Goal: Task Accomplishment & Management: Complete application form

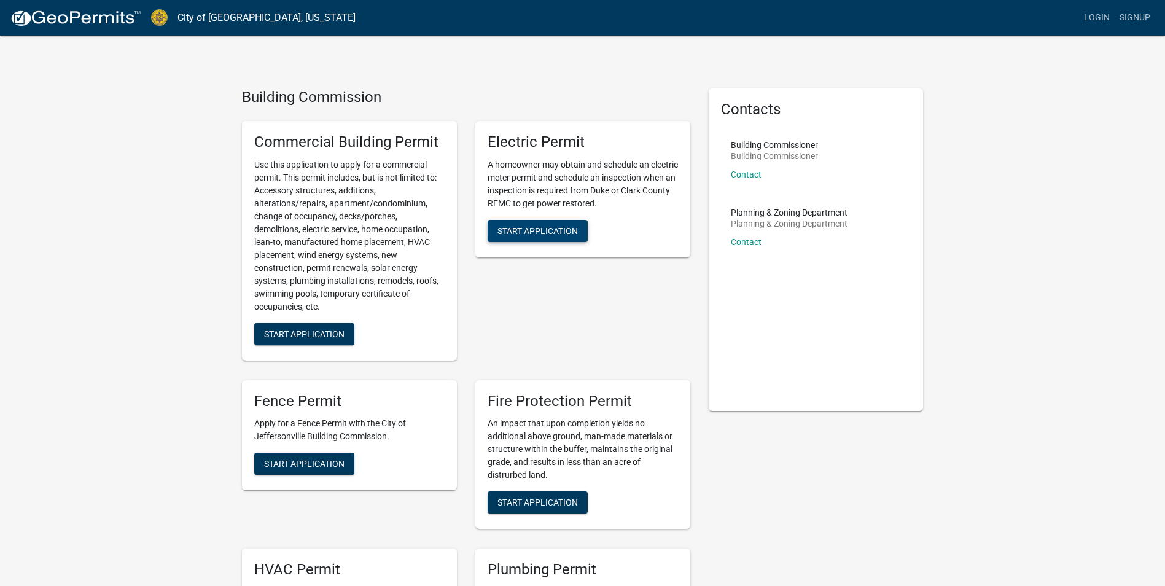
click at [532, 228] on span "Start Application" at bounding box center [537, 230] width 80 height 10
click at [552, 235] on span "Start Application" at bounding box center [537, 230] width 80 height 10
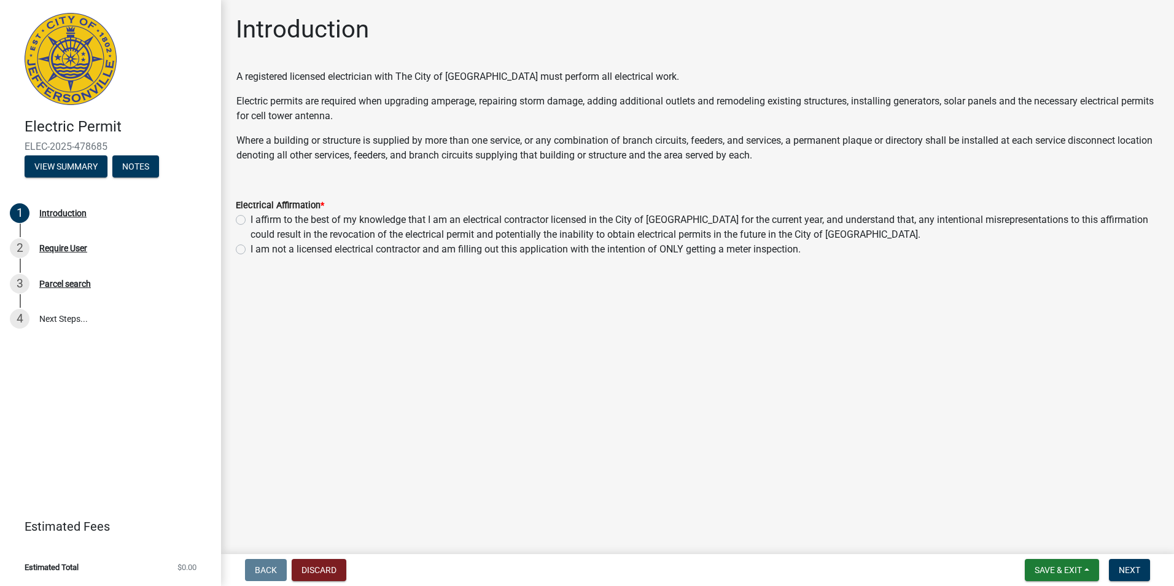
click at [383, 218] on label "I affirm to the best of my knowledge that I am an electrical contractor license…" at bounding box center [705, 227] width 909 height 29
click at [259, 218] on input "I affirm to the best of my knowledge that I am an electrical contractor license…" at bounding box center [255, 217] width 8 height 8
radio input "true"
click at [1124, 566] on span "Next" at bounding box center [1129, 570] width 21 height 10
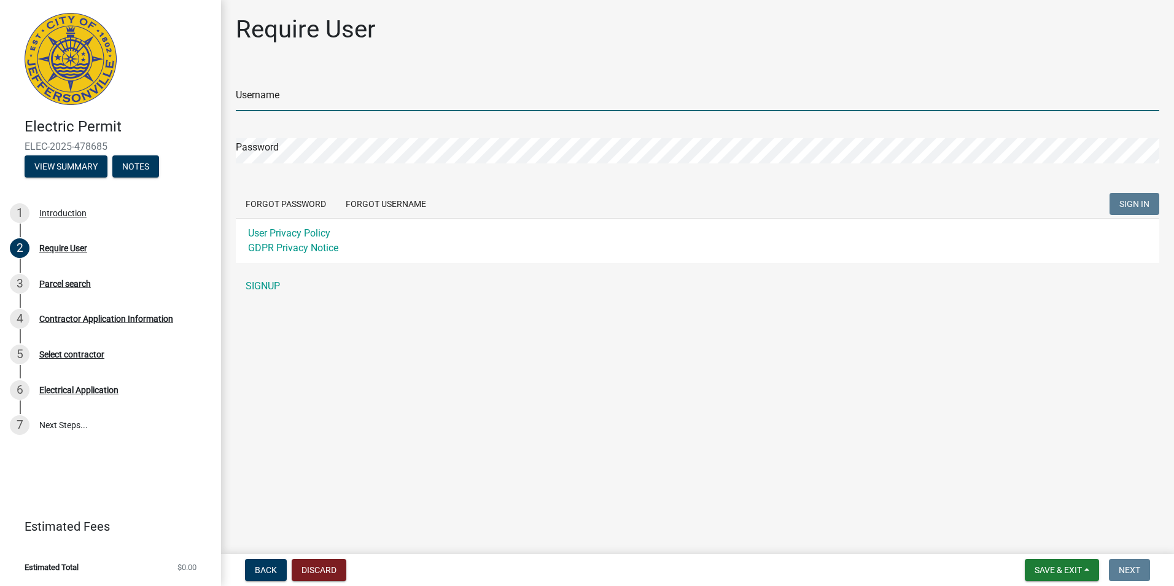
click at [332, 99] on input "Username" at bounding box center [698, 98] width 924 height 25
type input "[EMAIL_ADDRESS][DOMAIN_NAME]"
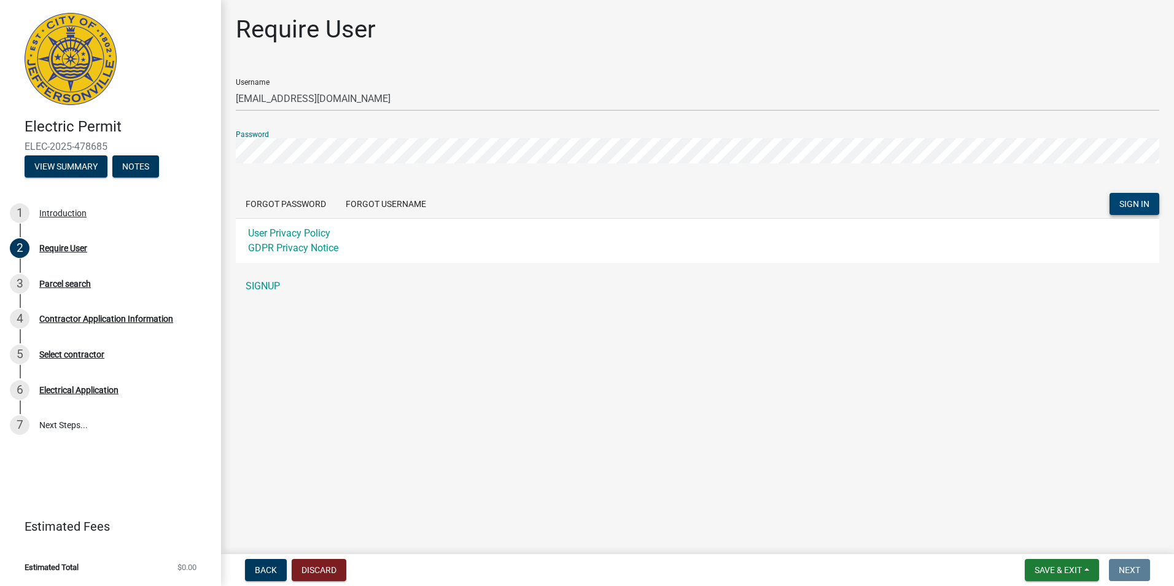
click at [1125, 203] on span "SIGN IN" at bounding box center [1135, 204] width 30 height 10
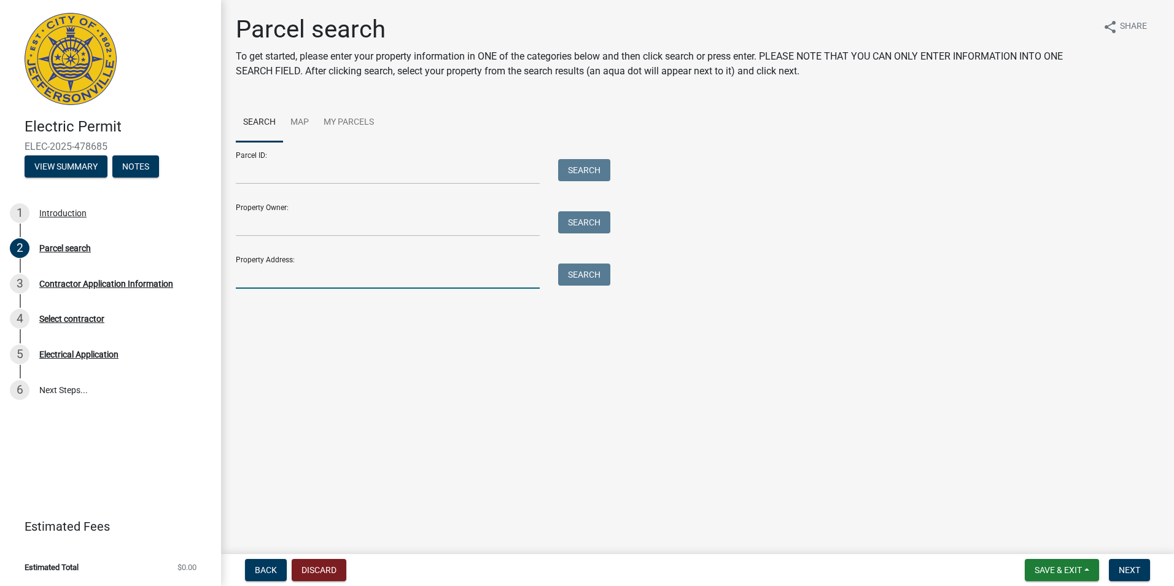
click at [314, 286] on input "Property Address:" at bounding box center [388, 275] width 304 height 25
click at [302, 123] on link "Map" at bounding box center [299, 122] width 33 height 39
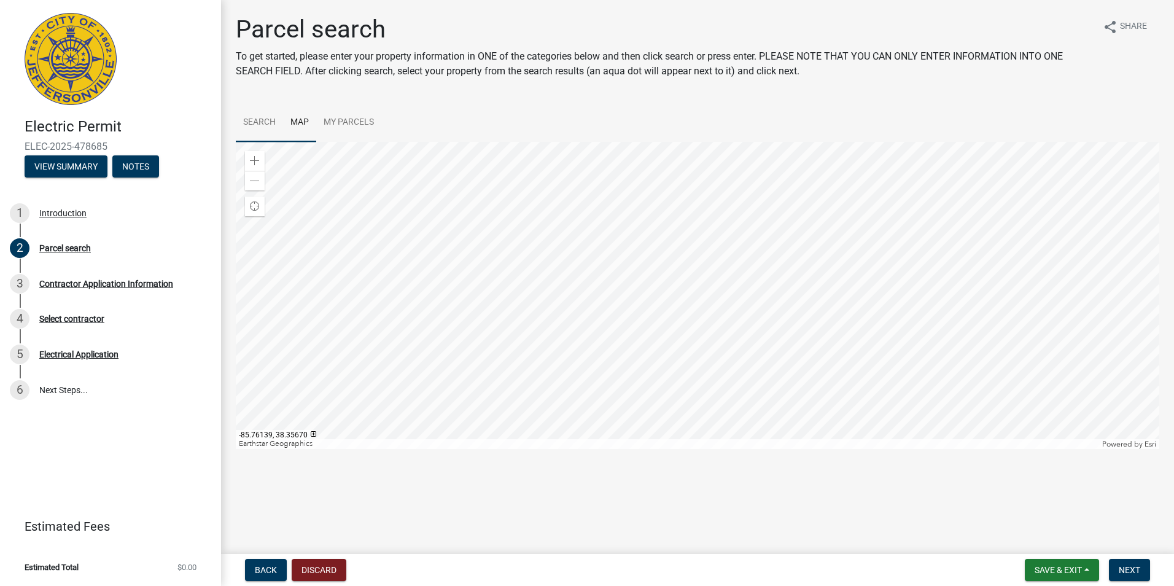
click at [241, 118] on link "Search" at bounding box center [259, 122] width 47 height 39
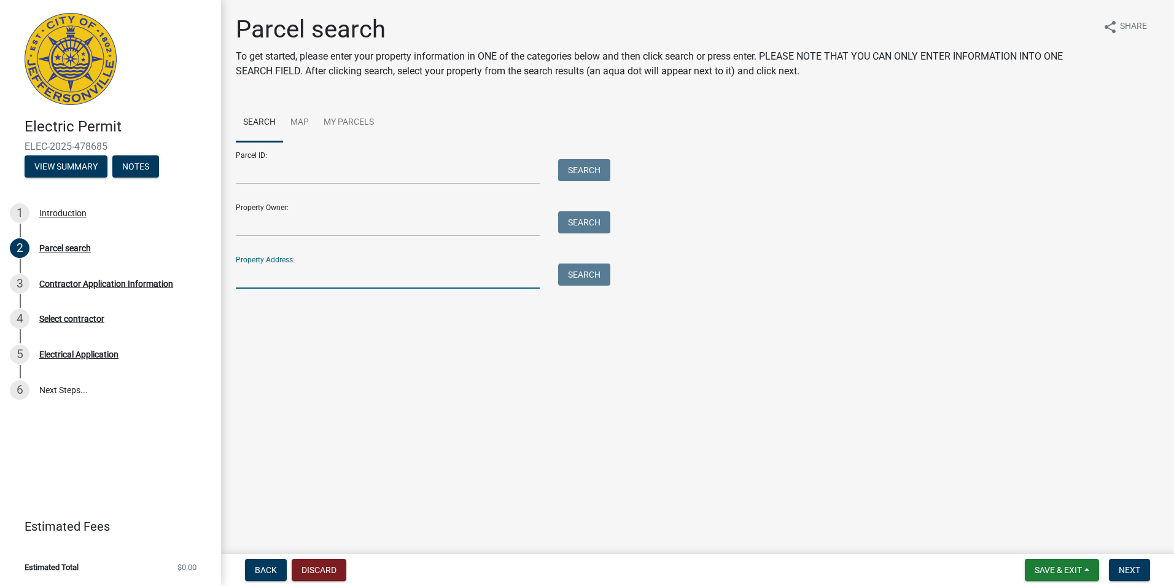
click at [391, 267] on input "Property Address:" at bounding box center [388, 275] width 304 height 25
type input "[GEOGRAPHIC_DATA]"
click at [603, 278] on button "Search" at bounding box center [584, 274] width 52 height 22
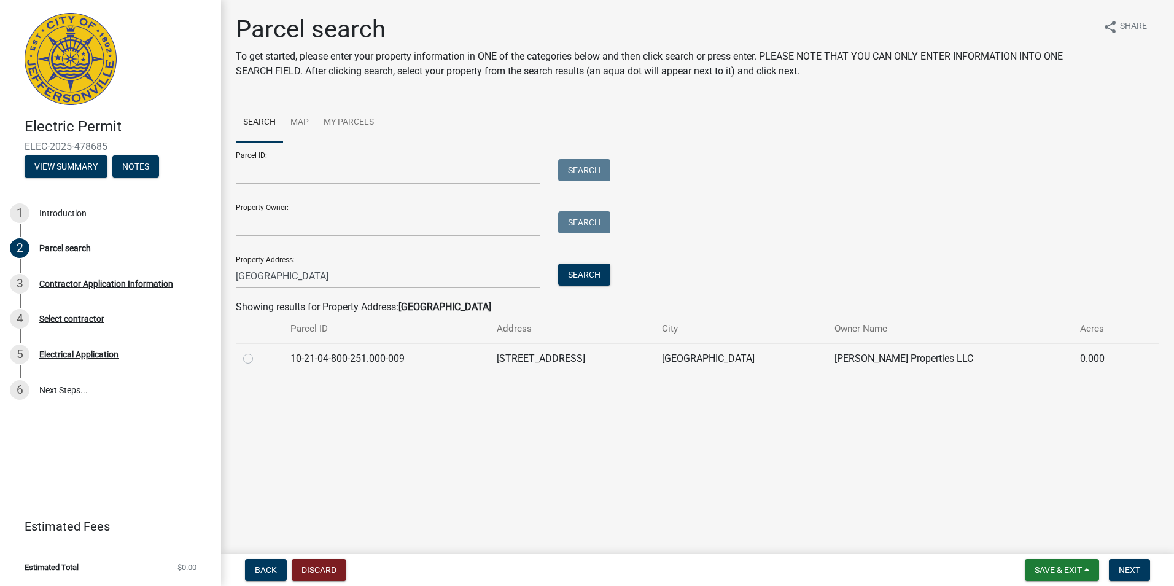
click at [258, 351] on label at bounding box center [258, 351] width 0 height 0
click at [258, 359] on input "radio" at bounding box center [262, 355] width 8 height 8
radio input "true"
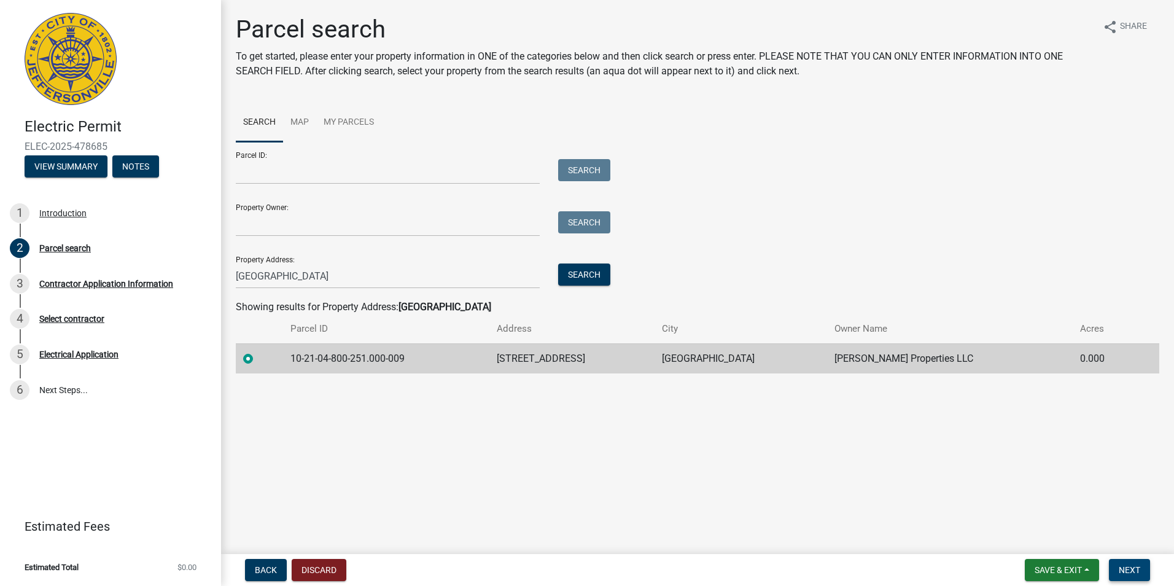
click at [1135, 567] on span "Next" at bounding box center [1129, 570] width 21 height 10
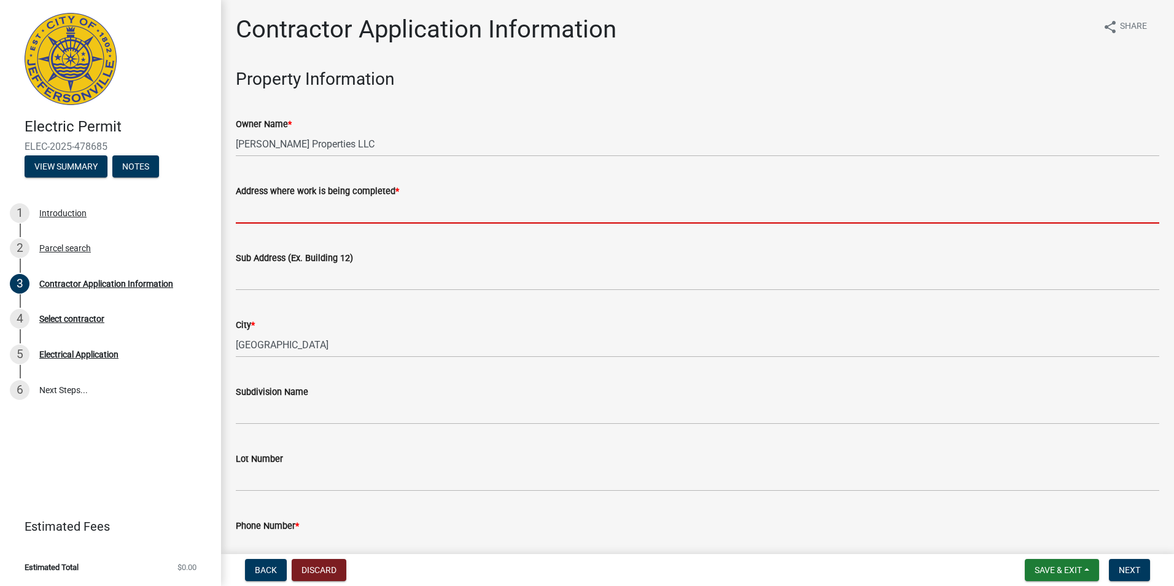
click at [314, 216] on input "Address where work is being completed *" at bounding box center [698, 210] width 924 height 25
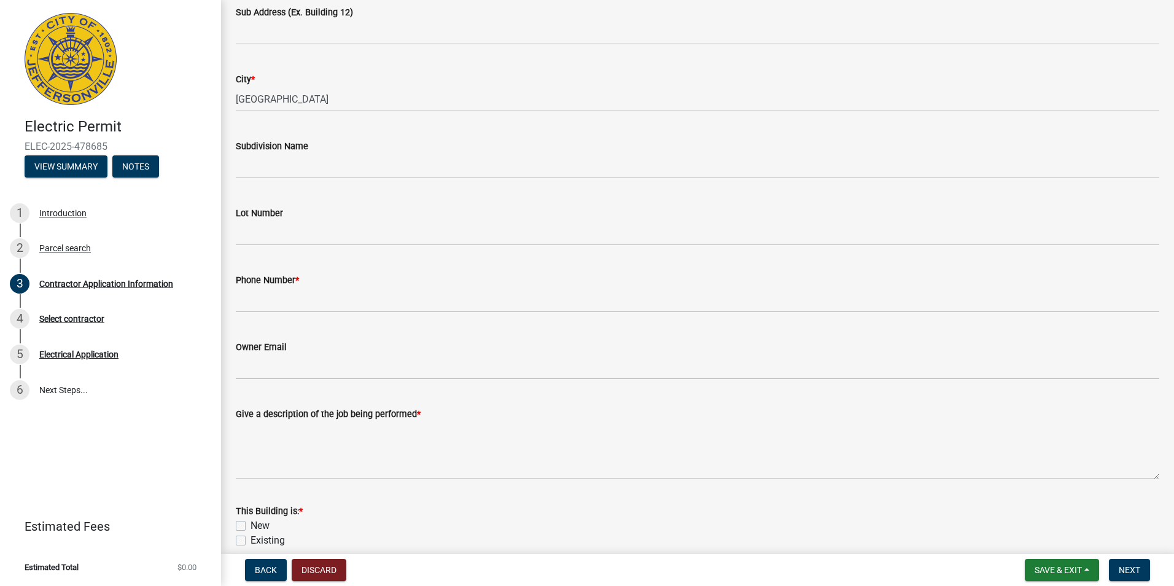
scroll to position [307, 0]
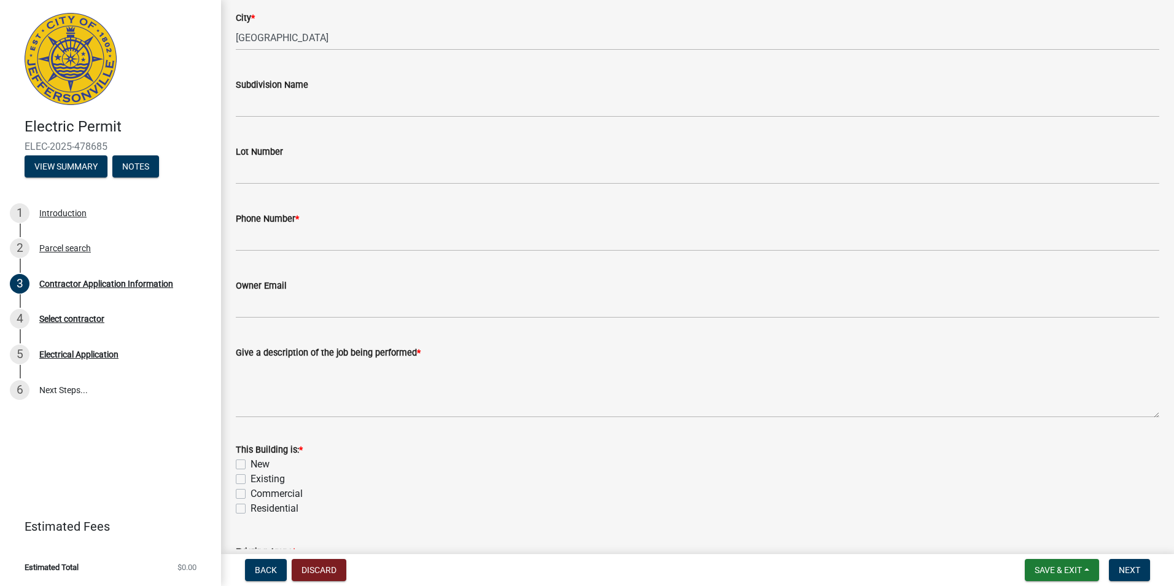
type input "[STREET_ADDRESS]"
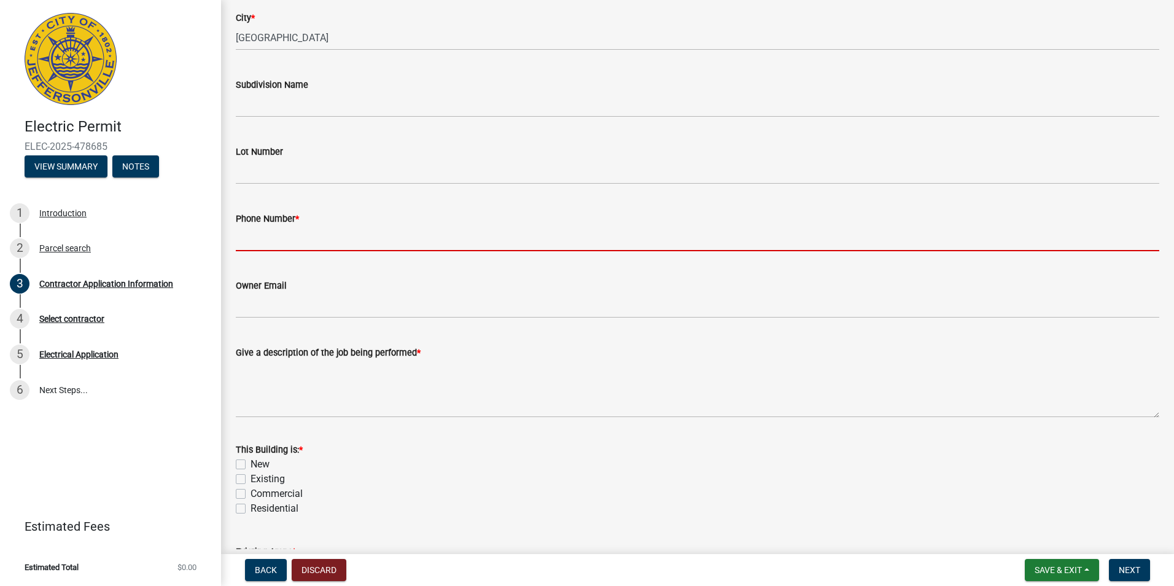
click at [383, 237] on input "Phone Number *" at bounding box center [698, 238] width 924 height 25
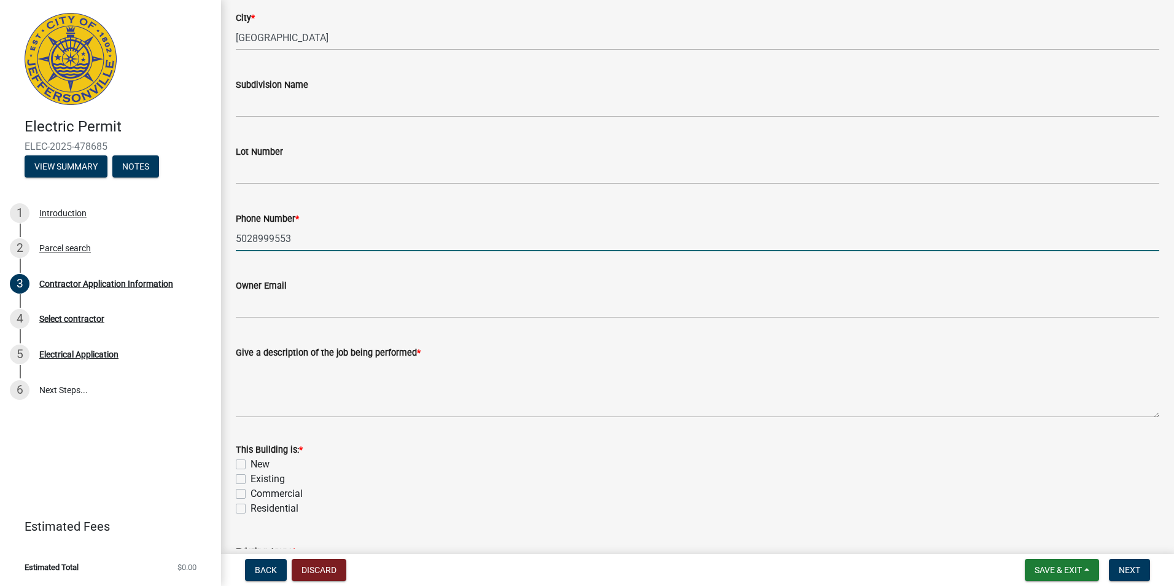
type input "5028999553"
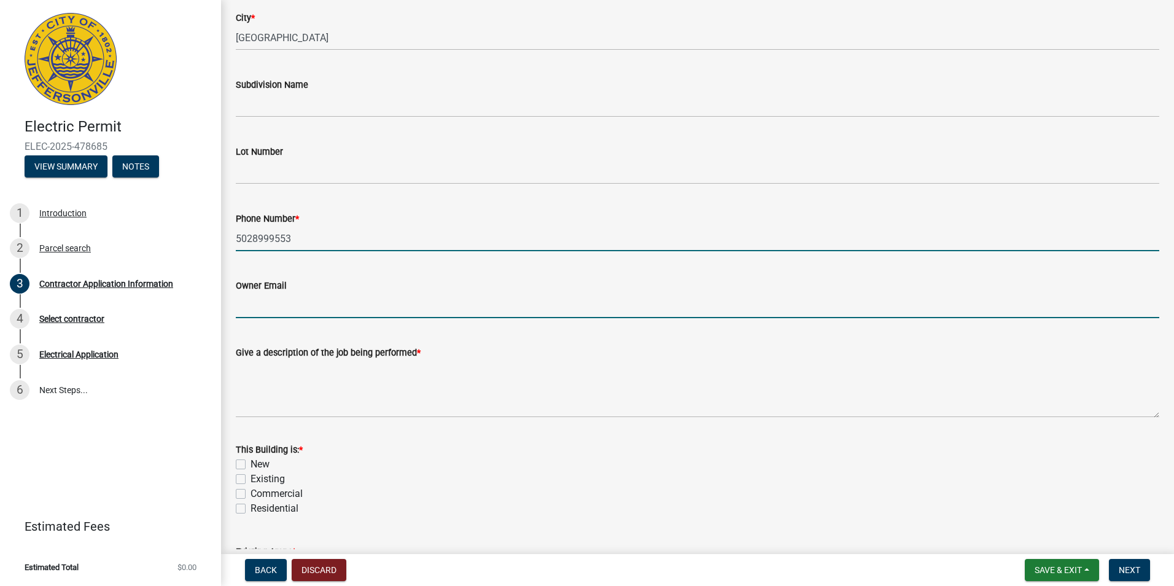
click at [554, 294] on input "Owner Email" at bounding box center [698, 305] width 924 height 25
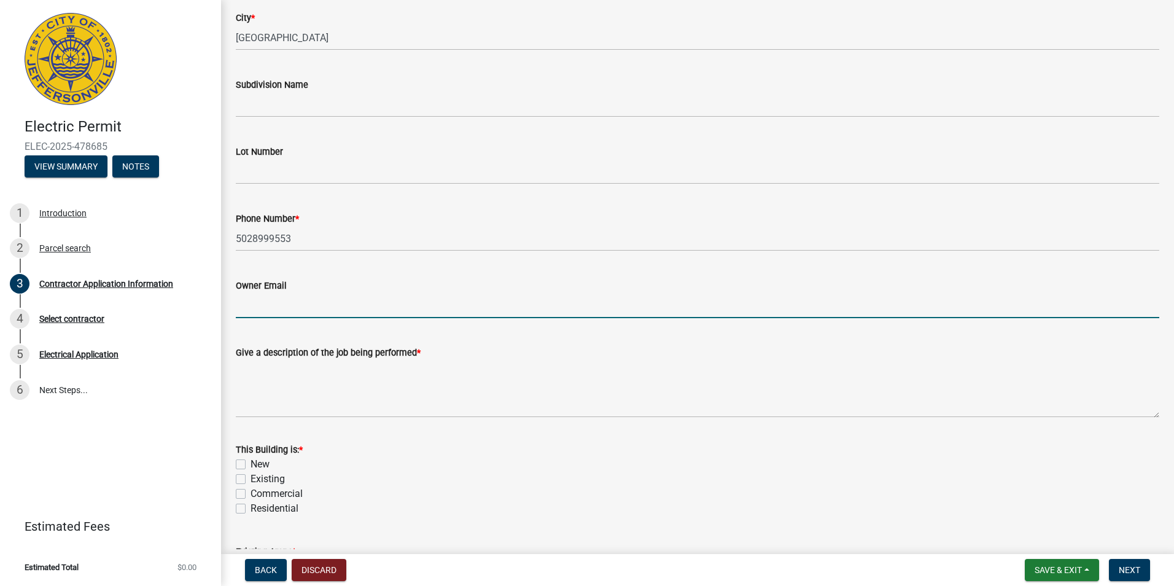
click at [469, 457] on div "New" at bounding box center [698, 464] width 924 height 15
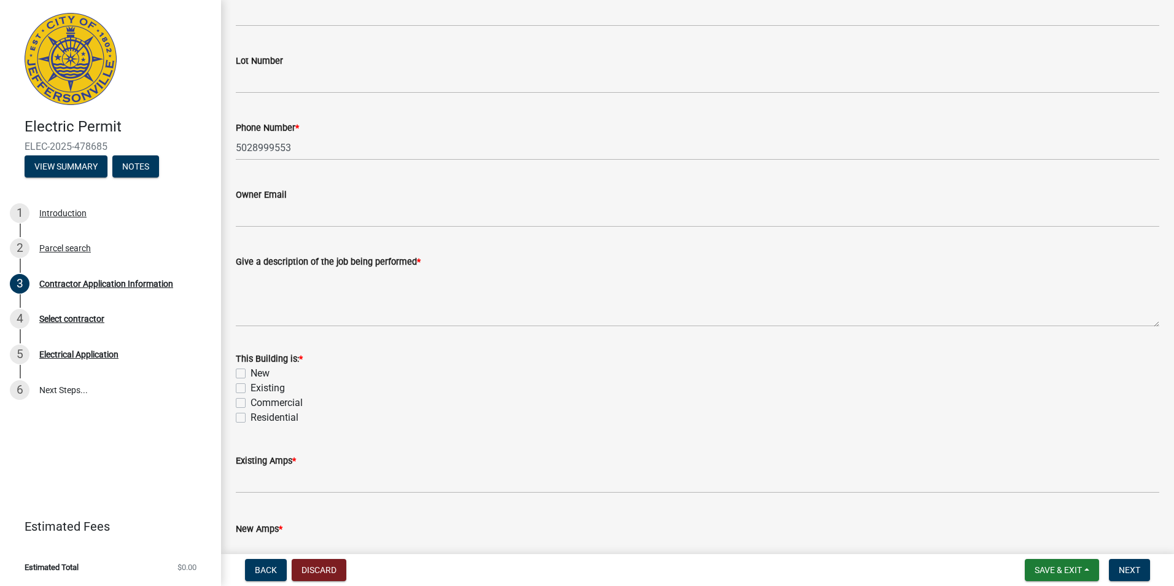
scroll to position [430, 0]
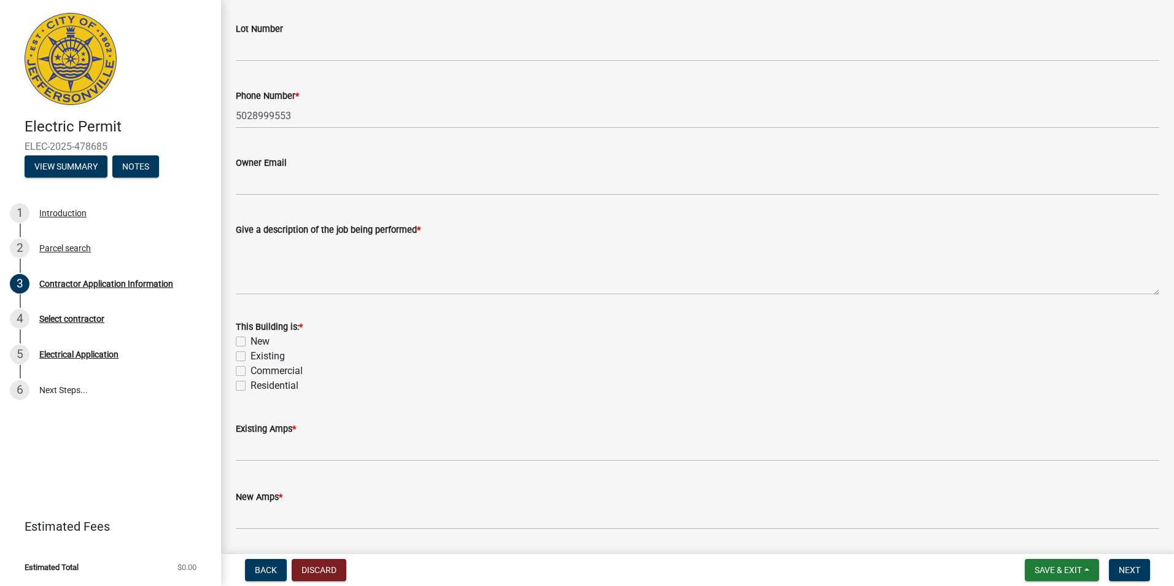
click at [281, 370] on label "Commercial" at bounding box center [277, 371] width 52 height 15
click at [259, 370] on input "Commercial" at bounding box center [255, 368] width 8 height 8
checkbox input "true"
checkbox input "false"
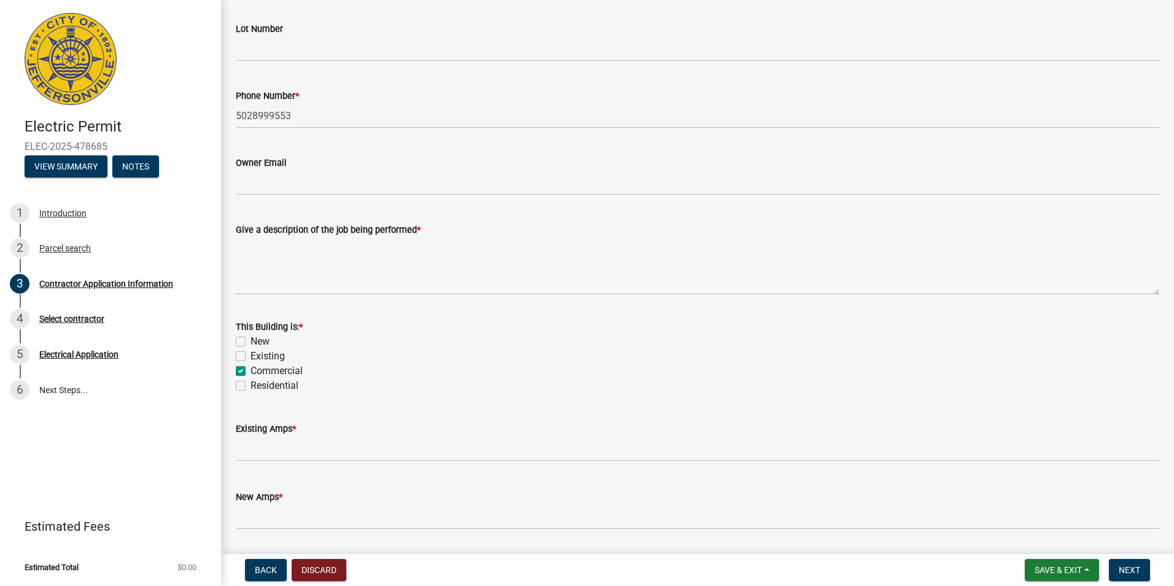
checkbox input "true"
checkbox input "false"
click at [251, 358] on label "Existing" at bounding box center [268, 356] width 34 height 15
click at [251, 357] on input "Existing" at bounding box center [255, 353] width 8 height 8
checkbox input "true"
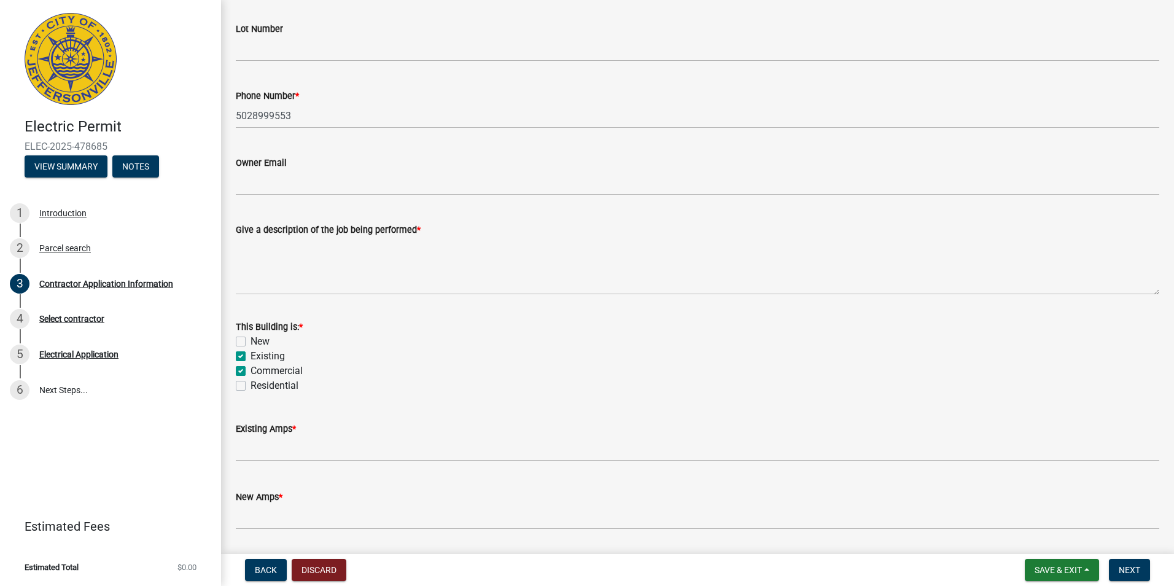
checkbox input "false"
checkbox input "true"
checkbox input "false"
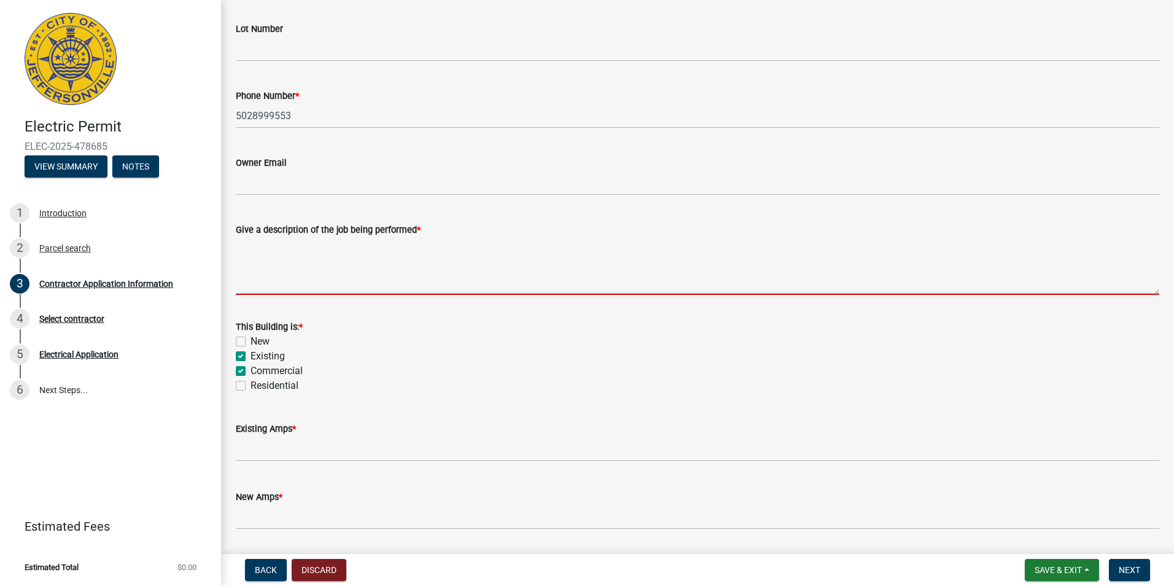
click at [451, 265] on textarea "Give a description of the job being performed *" at bounding box center [698, 266] width 924 height 58
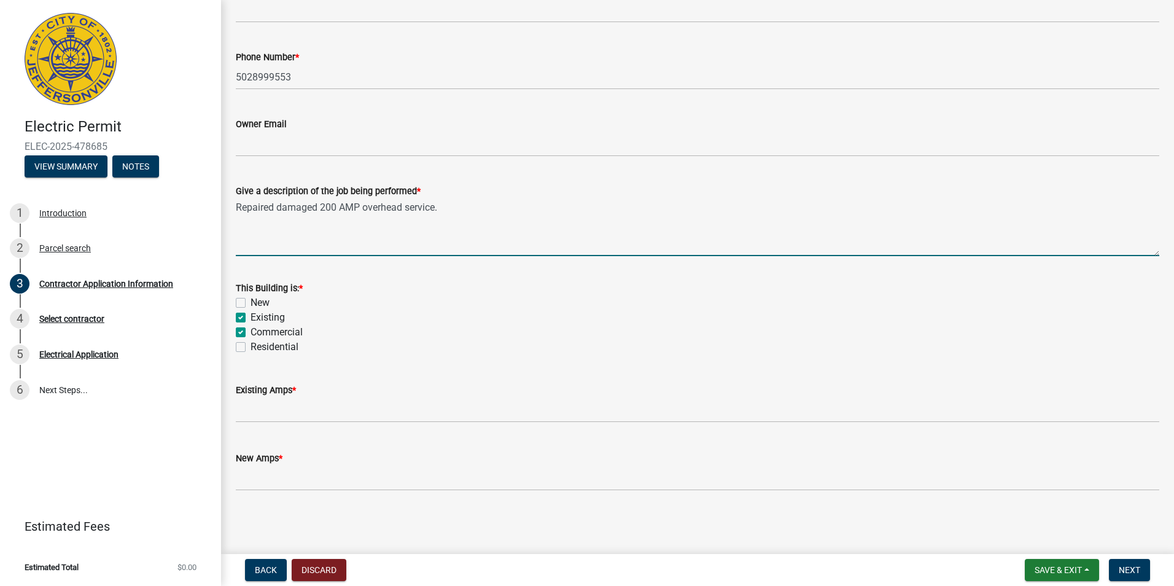
scroll to position [469, 0]
type textarea "Repaired damaged 200 AMP overhead service."
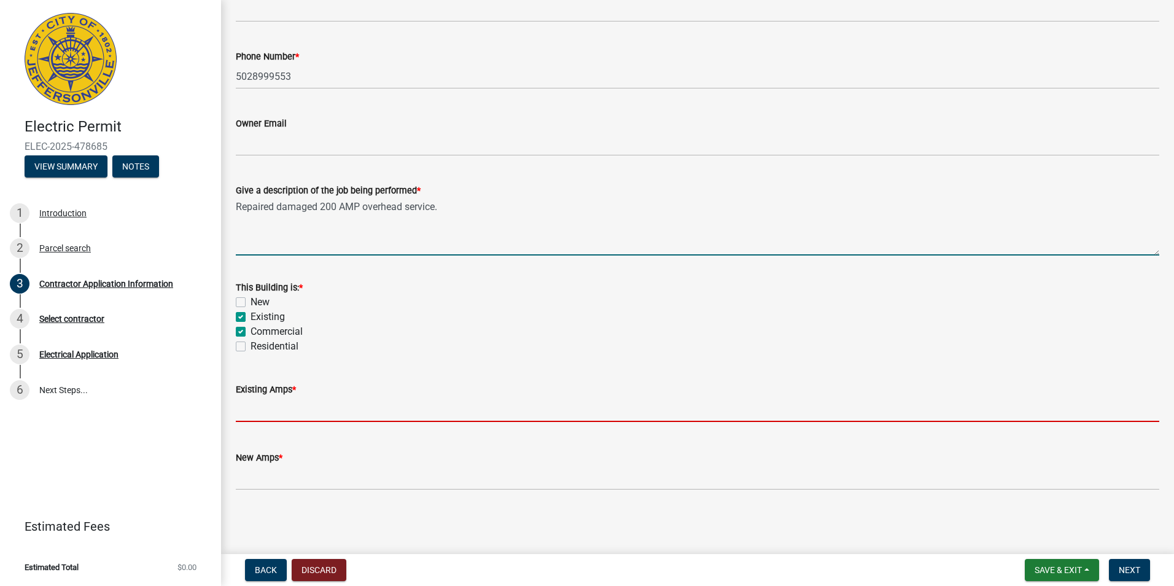
click at [314, 405] on input "text" at bounding box center [698, 409] width 924 height 25
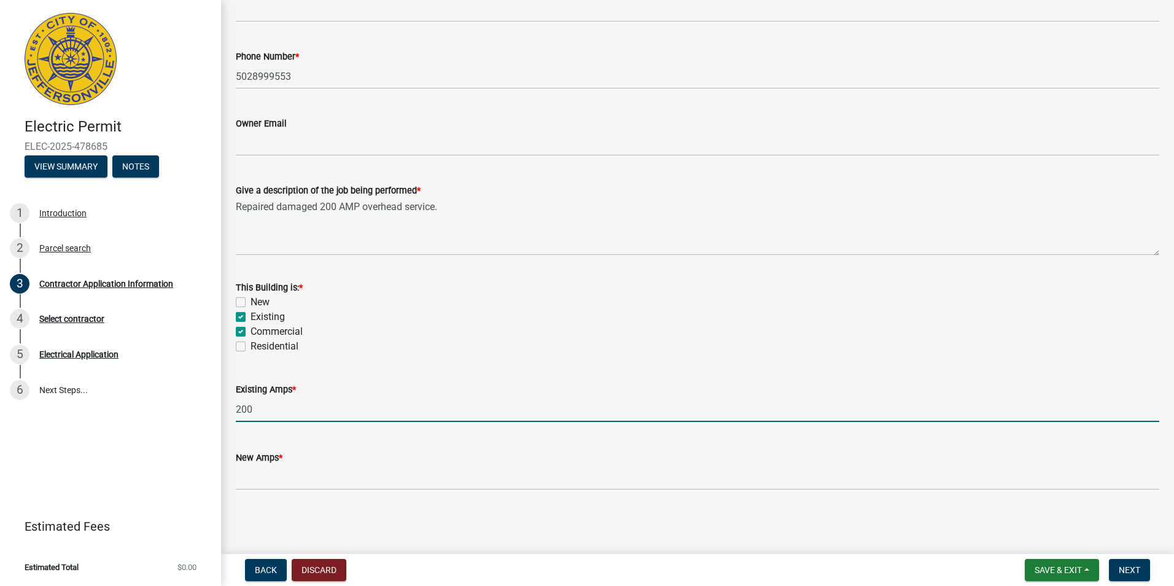
type input "200"
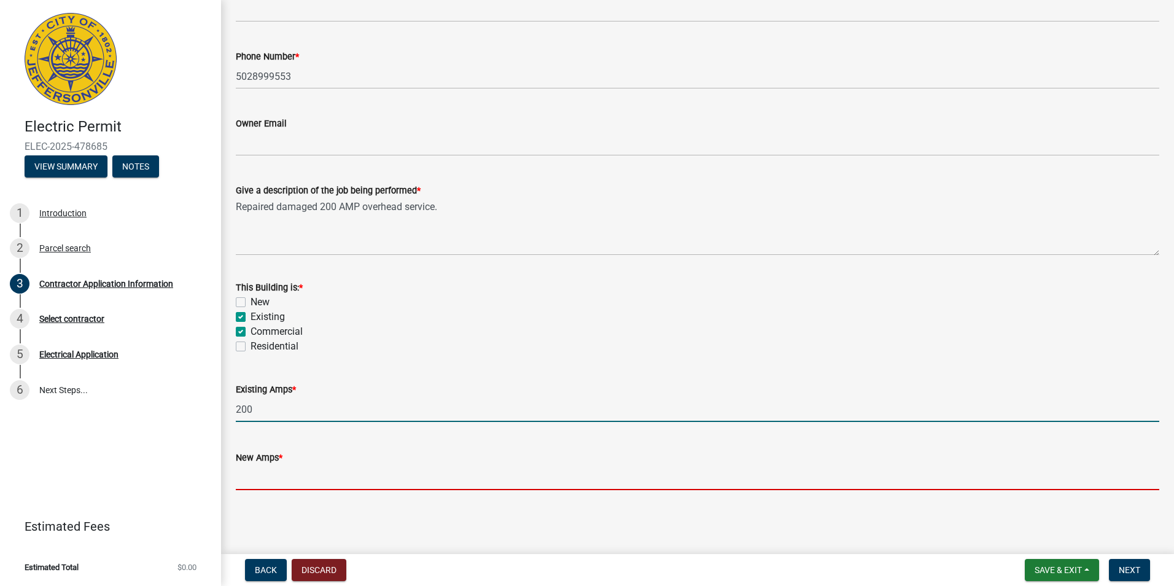
click at [299, 475] on input "text" at bounding box center [698, 477] width 924 height 25
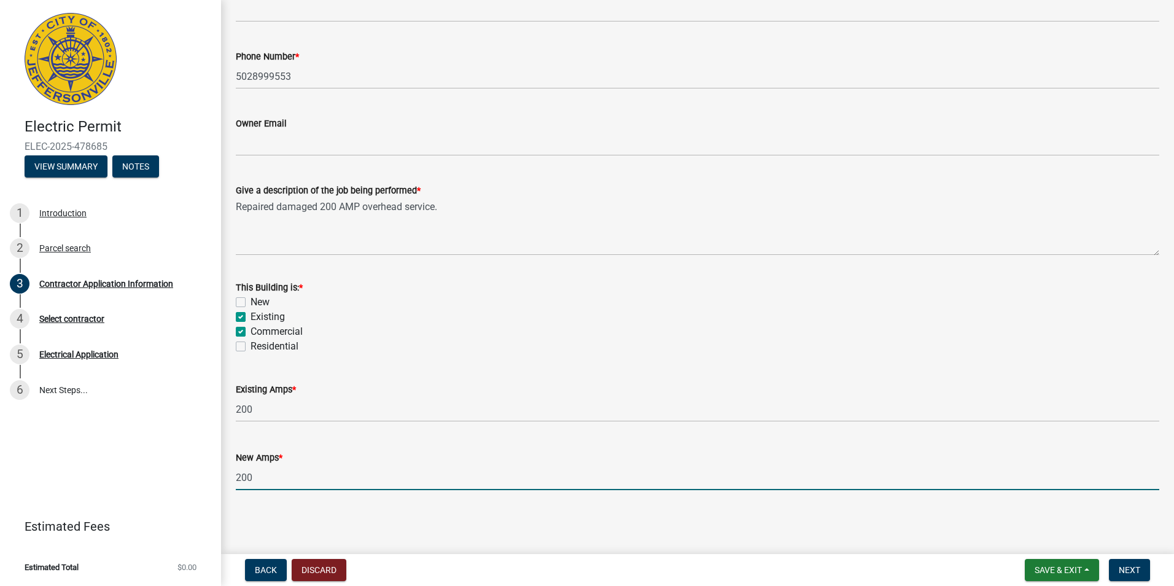
type input "200"
click at [382, 528] on main "Contractor Application Information share Share Property Information Owner Name …" at bounding box center [697, 274] width 953 height 549
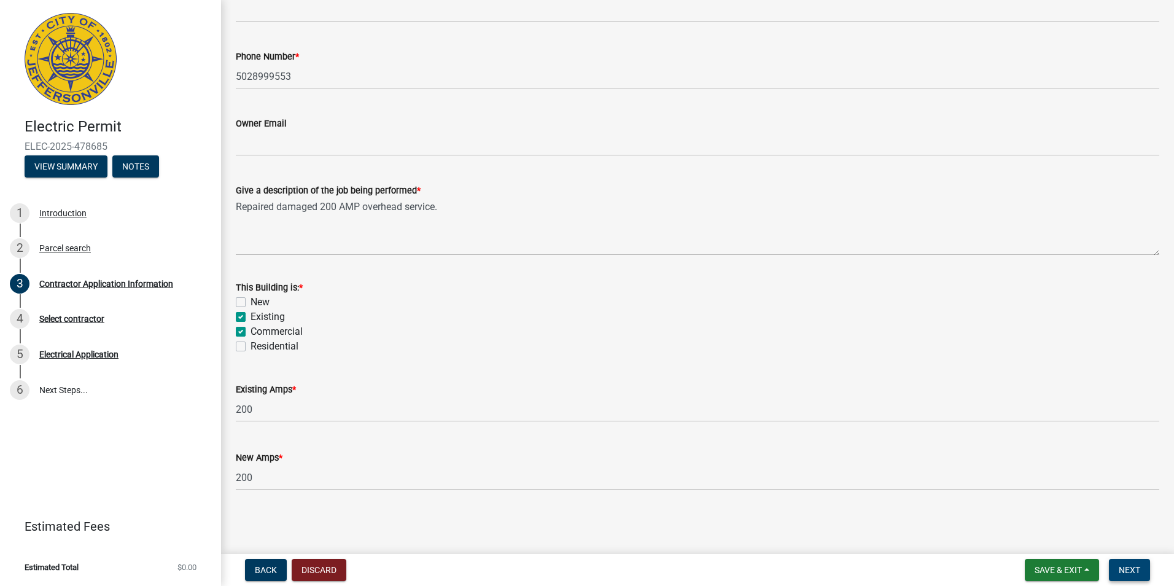
click at [1144, 562] on button "Next" at bounding box center [1129, 570] width 41 height 22
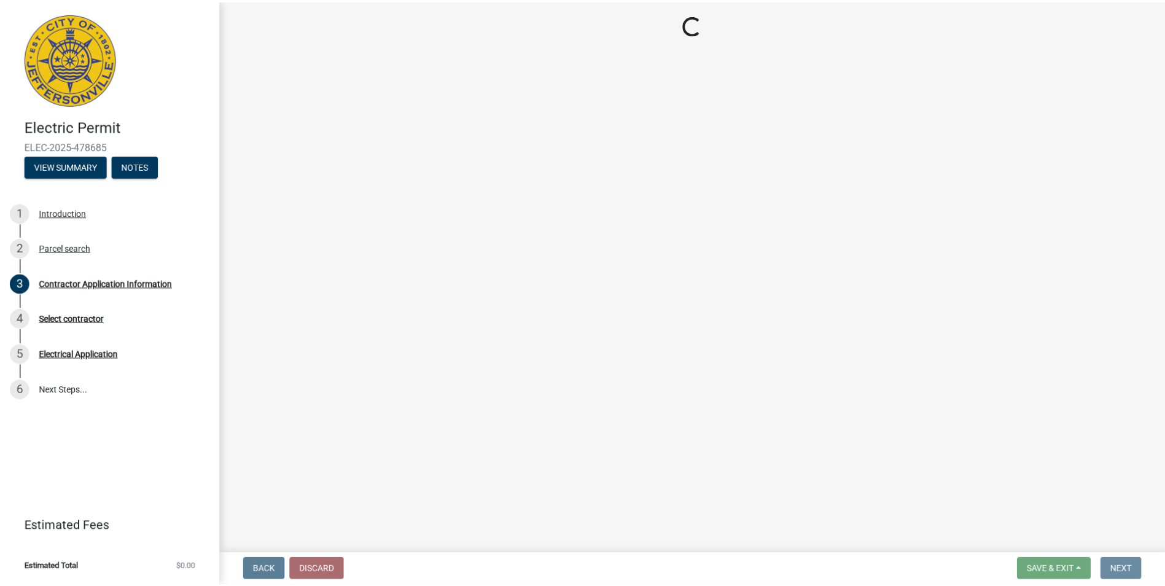
scroll to position [0, 0]
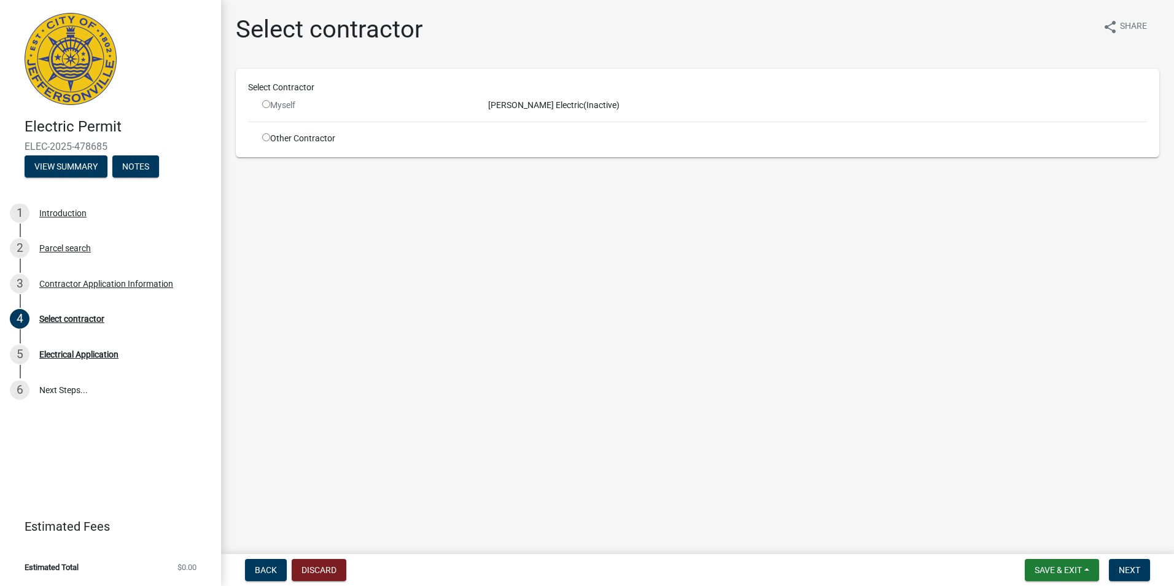
click at [296, 111] on div "Myself" at bounding box center [366, 105] width 208 height 13
click at [278, 105] on div "Myself" at bounding box center [366, 105] width 208 height 13
click at [267, 102] on input "radio" at bounding box center [266, 104] width 8 height 8
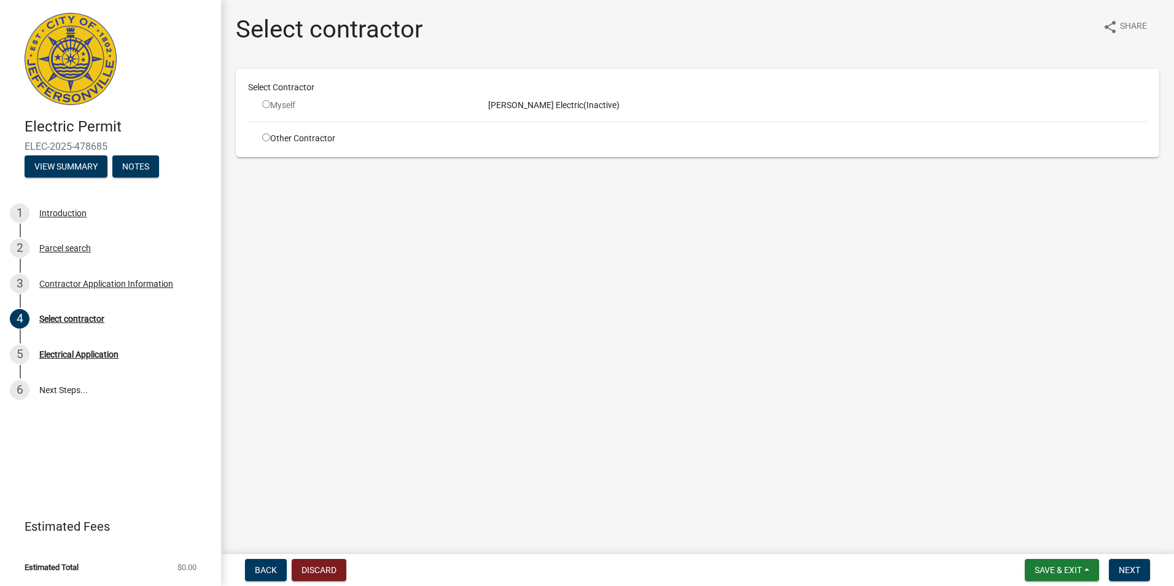
click at [267, 102] on input "radio" at bounding box center [266, 104] width 8 height 8
radio input "false"
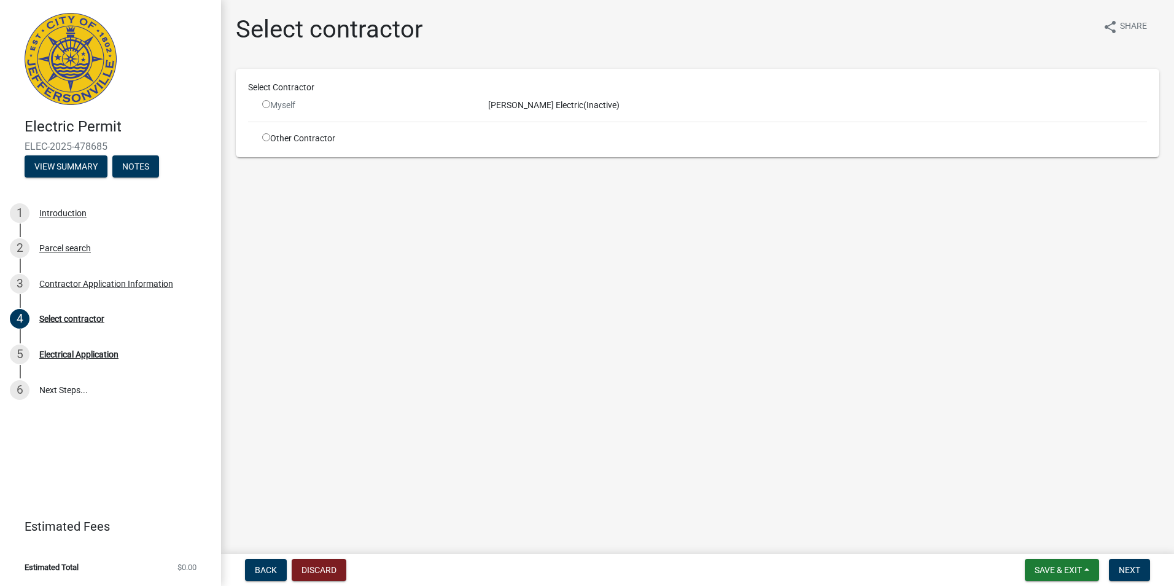
drag, startPoint x: 264, startPoint y: 128, endPoint x: 261, endPoint y: 134, distance: 6.3
click at [264, 129] on div "Select Contractor Myself Arthur Gordon Electric (Inactive) Other Contractor" at bounding box center [697, 113] width 899 height 64
click at [260, 138] on div "Other Contractor" at bounding box center [366, 138] width 226 height 13
click at [270, 136] on input "radio" at bounding box center [266, 137] width 8 height 8
radio input "true"
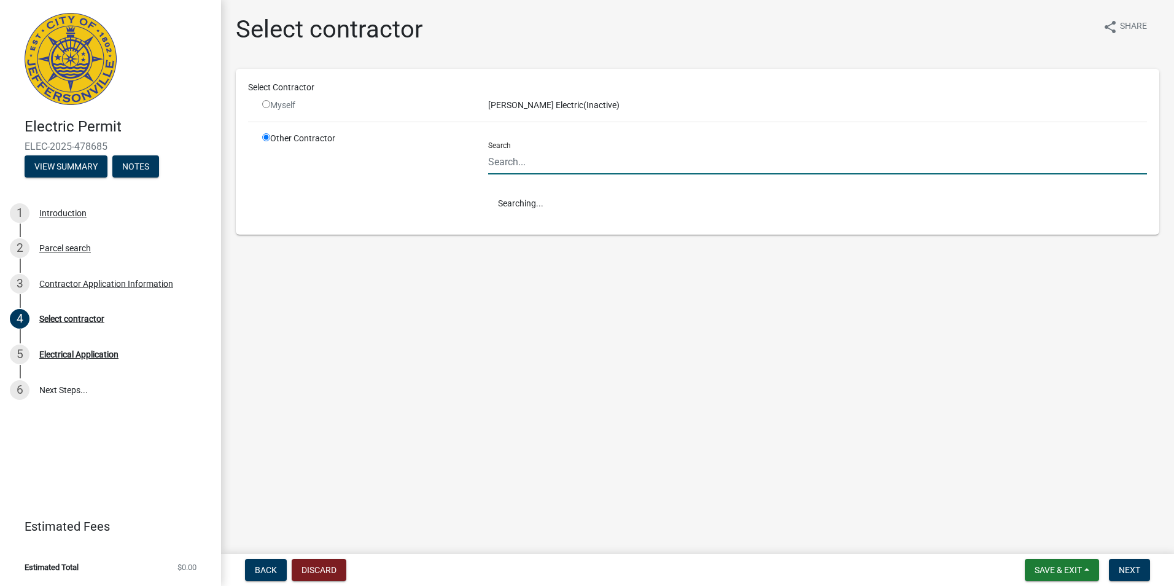
click at [675, 163] on input "Search" at bounding box center [817, 161] width 659 height 25
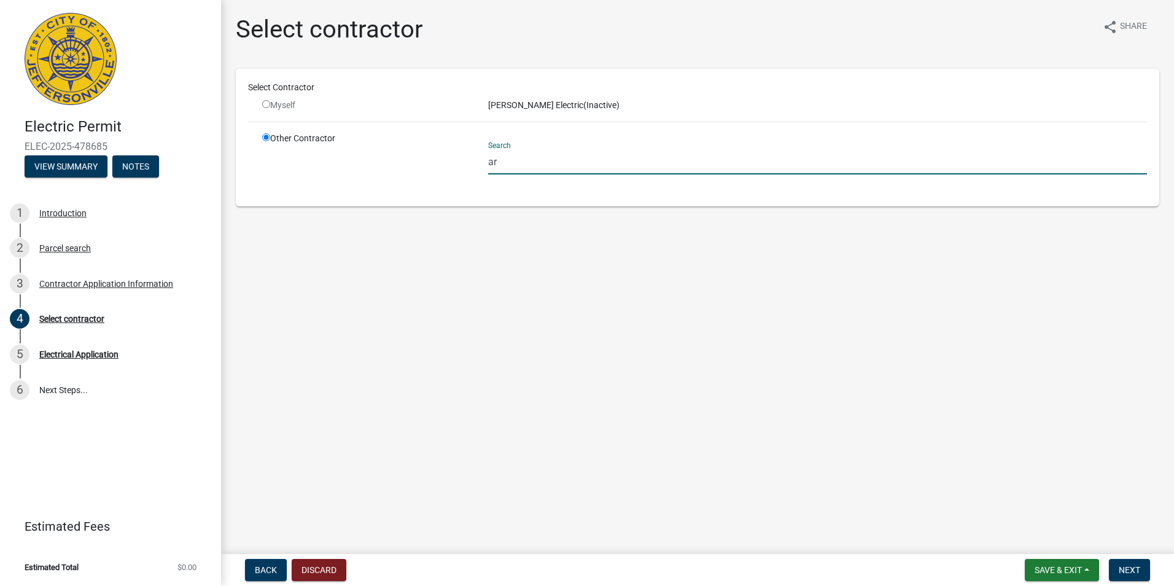
type input "a"
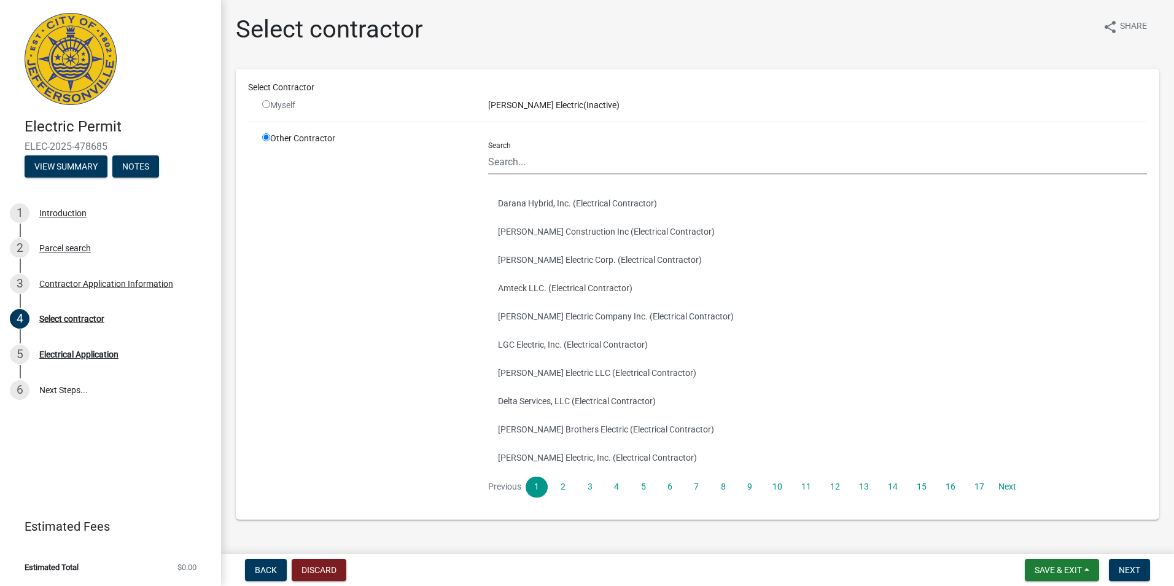
click at [274, 110] on div "Myself" at bounding box center [366, 105] width 208 height 13
click at [277, 107] on div "Myself" at bounding box center [366, 105] width 208 height 13
drag, startPoint x: 277, startPoint y: 107, endPoint x: 671, endPoint y: 92, distance: 394.6
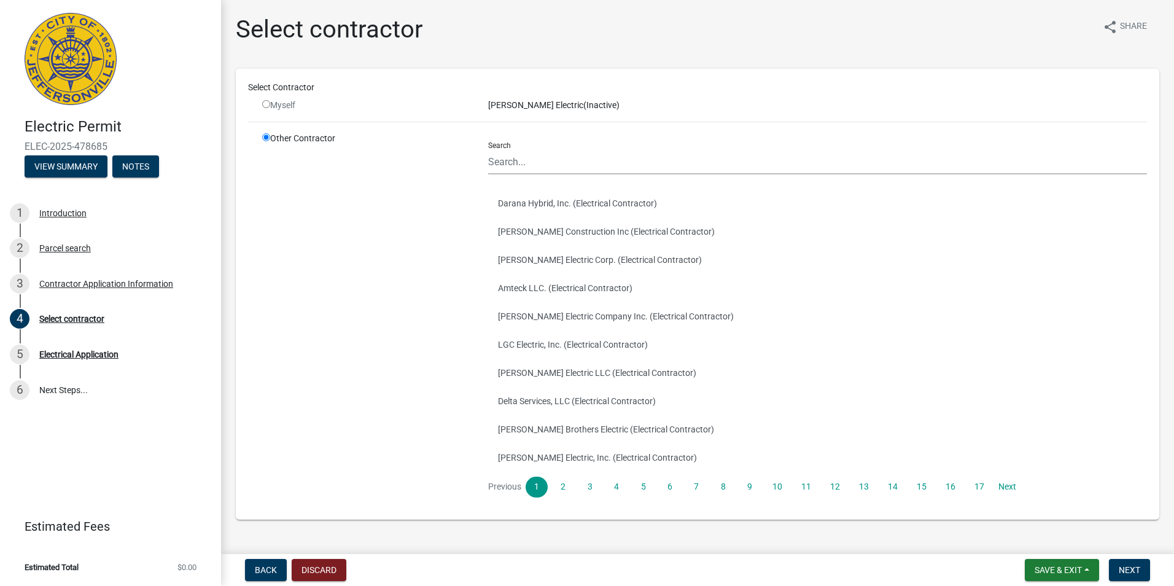
click at [671, 92] on div "Select Contractor" at bounding box center [698, 87] width 918 height 13
click at [510, 101] on div "Arthur Gordon Electric (Inactive)" at bounding box center [817, 105] width 677 height 13
click at [269, 103] on input "radio" at bounding box center [266, 104] width 8 height 8
radio input "false"
radio input "true"
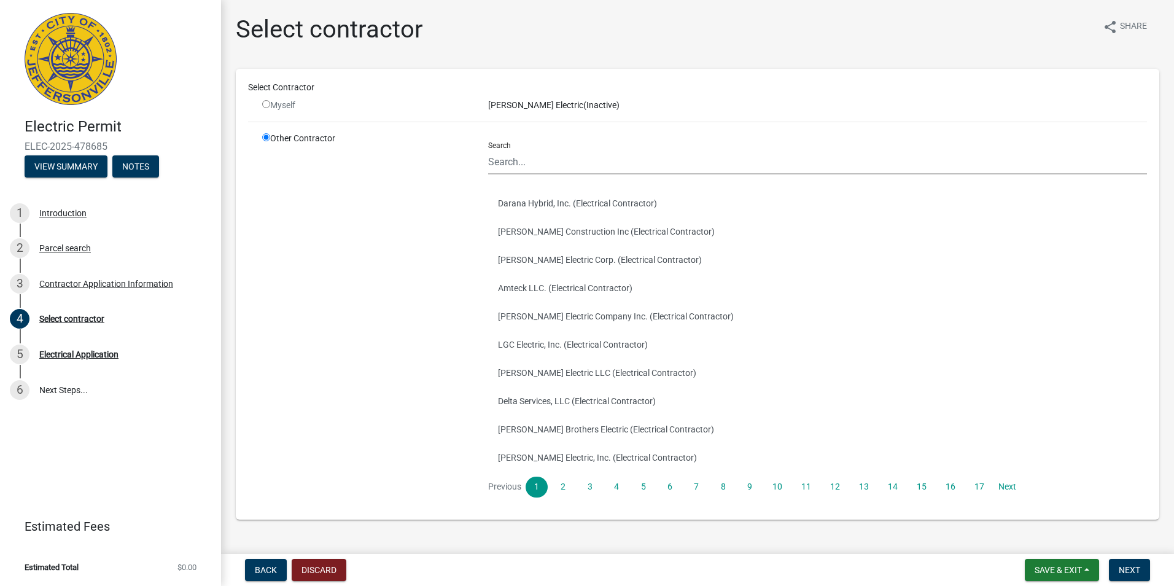
click at [274, 128] on div "Select Contractor Myself Arthur Gordon Electric (Inactive) Other Contractor Sea…" at bounding box center [697, 294] width 899 height 426
click at [276, 104] on div "Myself" at bounding box center [366, 105] width 208 height 13
click at [266, 104] on input "radio" at bounding box center [266, 104] width 8 height 8
radio input "false"
radio input "true"
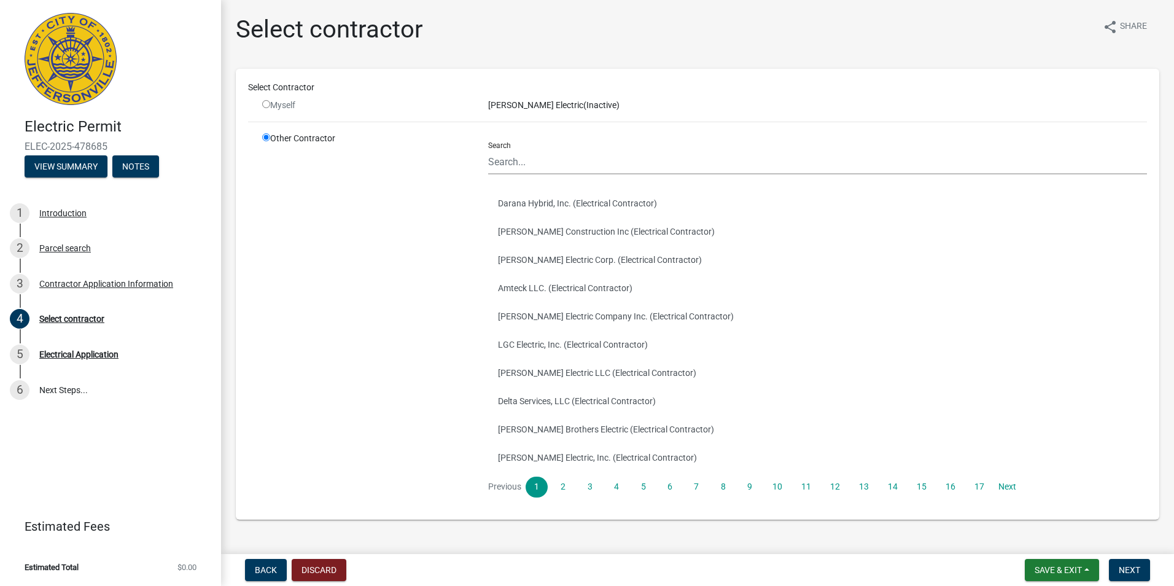
click at [266, 104] on input "radio" at bounding box center [266, 104] width 8 height 8
radio input "false"
radio input "true"
click at [266, 104] on input "radio" at bounding box center [266, 104] width 8 height 8
radio input "false"
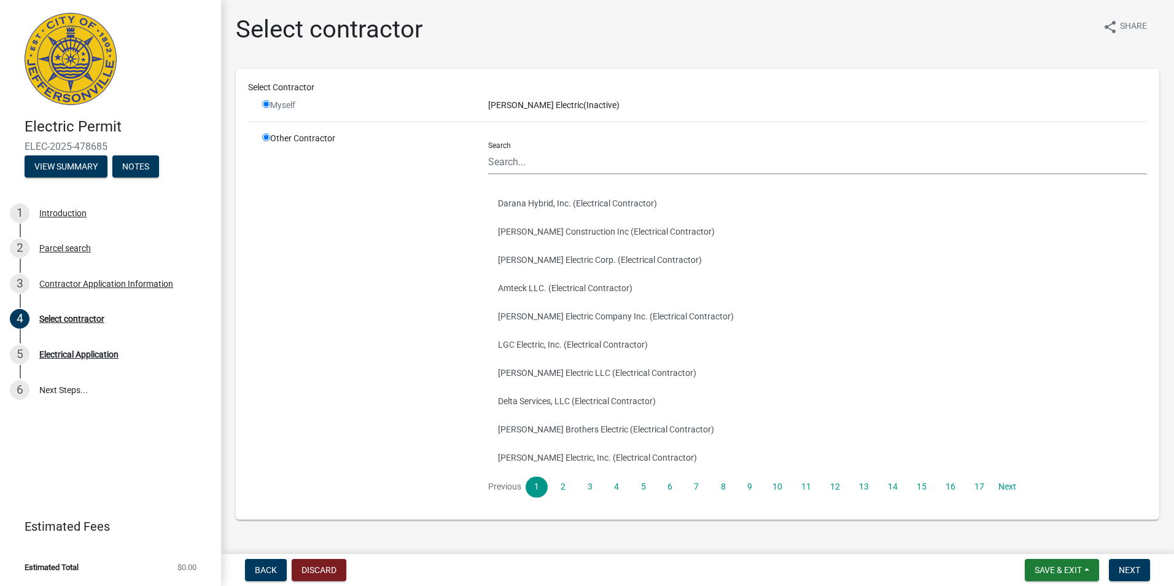
radio input "true"
click at [266, 104] on input "radio" at bounding box center [266, 104] width 8 height 8
radio input "false"
radio input "true"
click at [266, 104] on input "radio" at bounding box center [266, 104] width 8 height 8
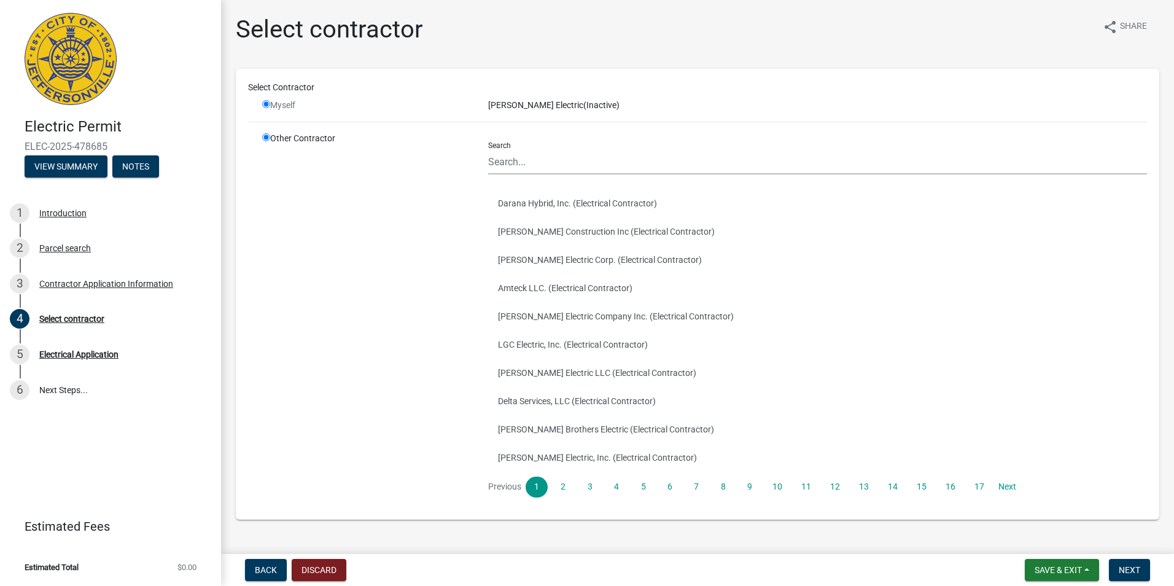
radio input "false"
radio input "true"
click at [266, 104] on input "radio" at bounding box center [266, 104] width 8 height 8
radio input "false"
radio input "true"
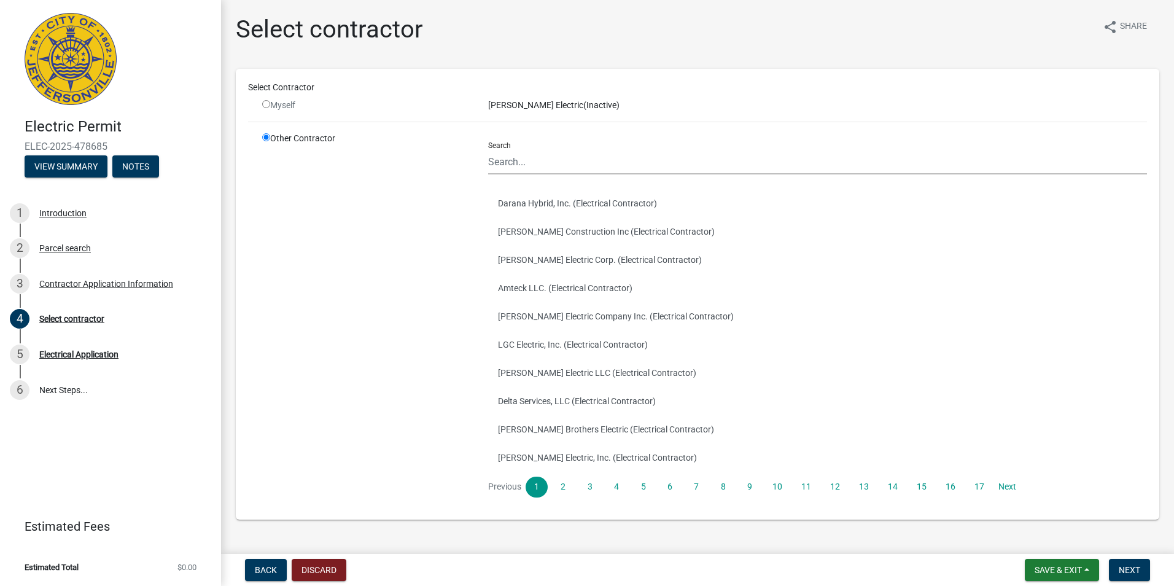
click at [266, 106] on input "radio" at bounding box center [266, 104] width 8 height 8
radio input "false"
radio input "true"
click at [266, 106] on input "radio" at bounding box center [266, 104] width 8 height 8
radio input "false"
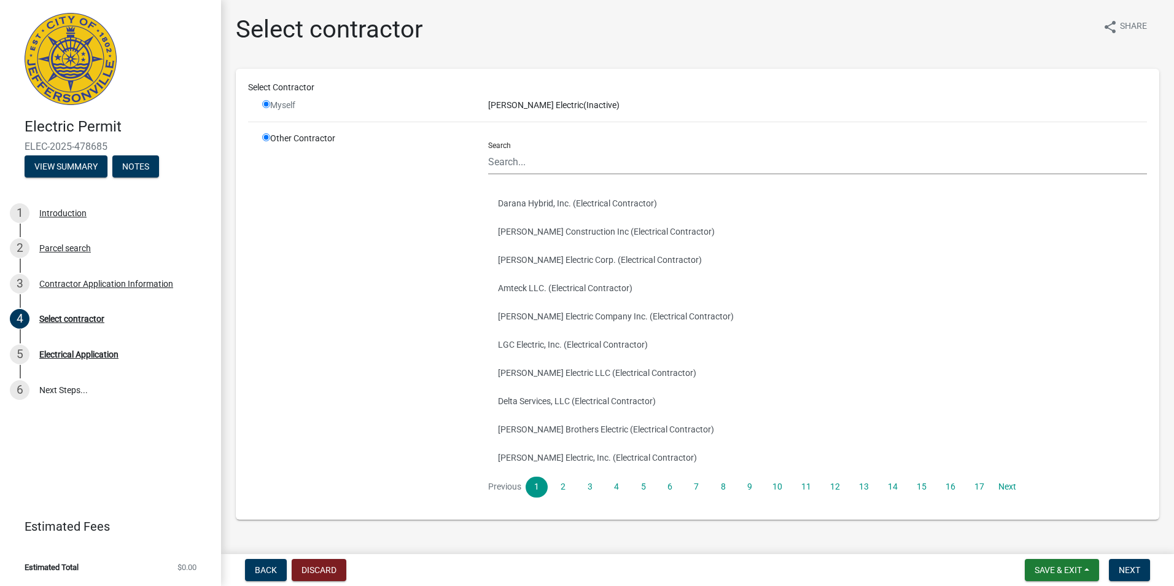
radio input "true"
click at [266, 106] on input "radio" at bounding box center [266, 104] width 8 height 8
radio input "false"
radio input "true"
click at [266, 106] on input "radio" at bounding box center [266, 104] width 8 height 8
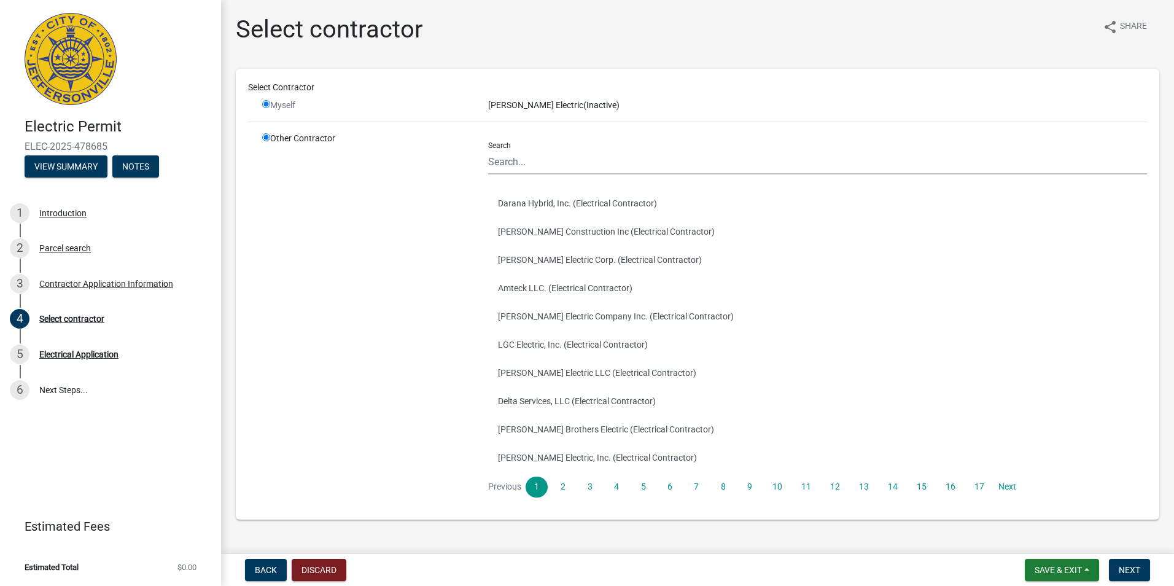
radio input "false"
radio input "true"
click at [266, 106] on input "radio" at bounding box center [266, 104] width 8 height 8
radio input "false"
radio input "true"
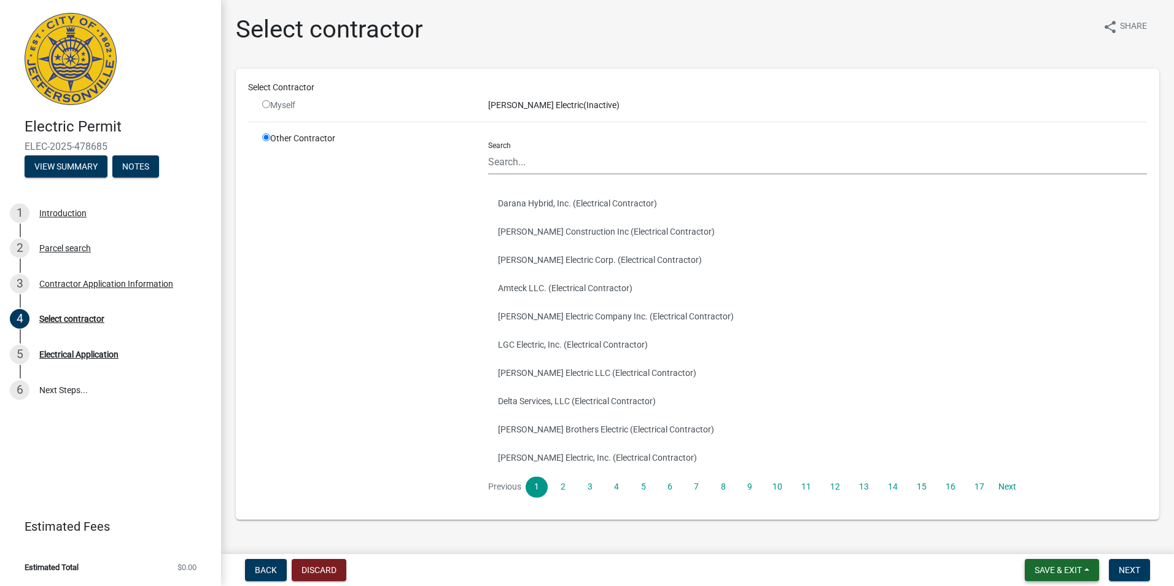
click at [1085, 570] on button "Save & Exit" at bounding box center [1062, 570] width 74 height 22
click at [847, 539] on div "Select contractor share Share Select Contractor Myself Arthur Gordon Electric (…" at bounding box center [698, 278] width 942 height 526
click at [318, 567] on button "Discard" at bounding box center [319, 570] width 55 height 22
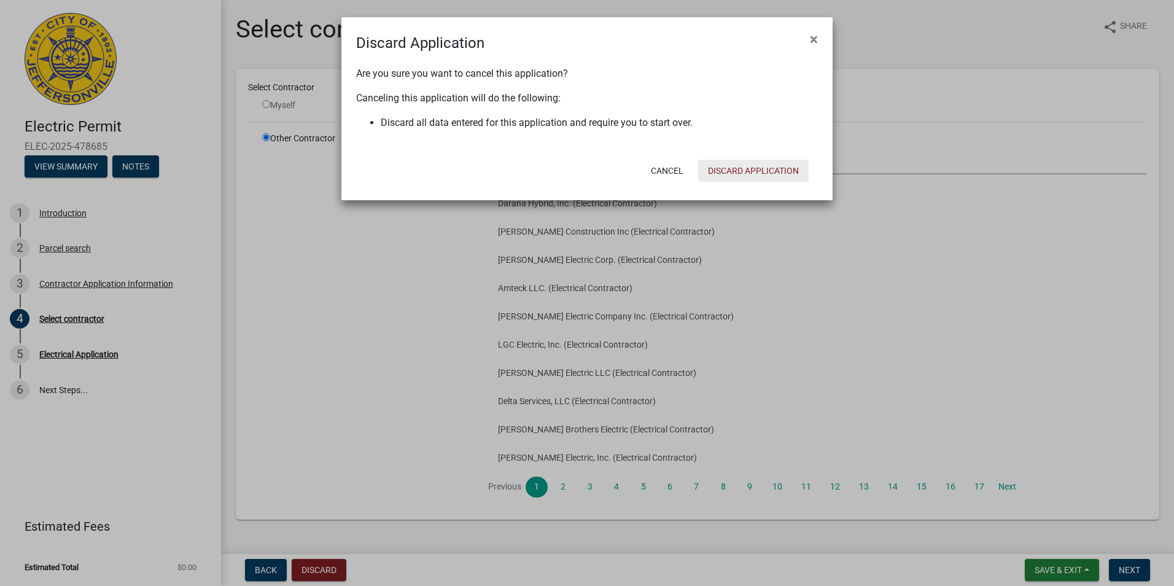
click at [748, 174] on button "Discard Application" at bounding box center [753, 171] width 111 height 22
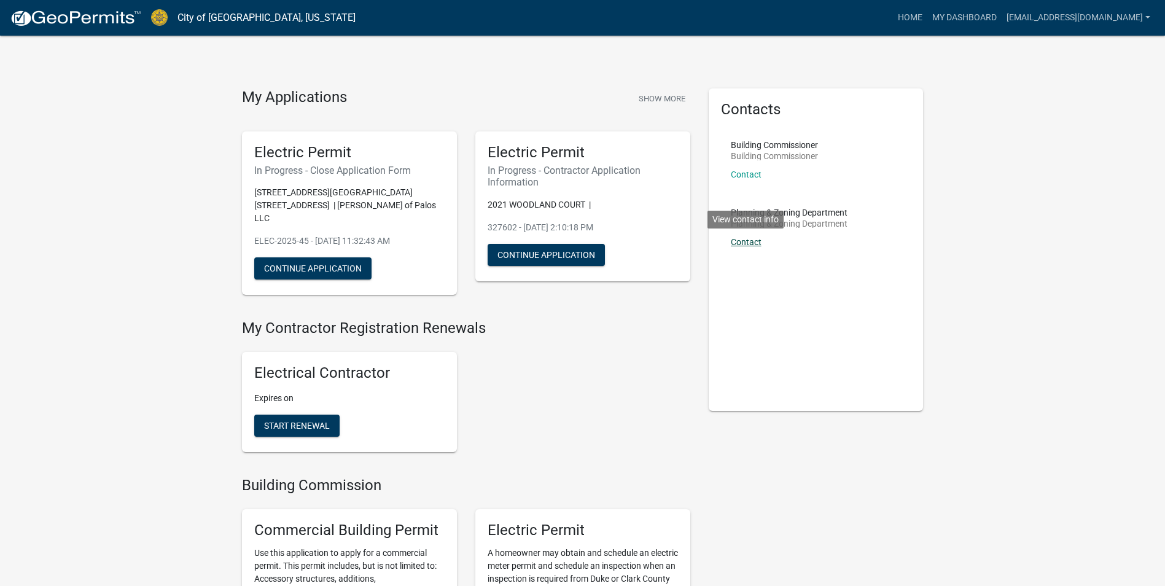
click at [750, 241] on link "Contact" at bounding box center [746, 242] width 31 height 10
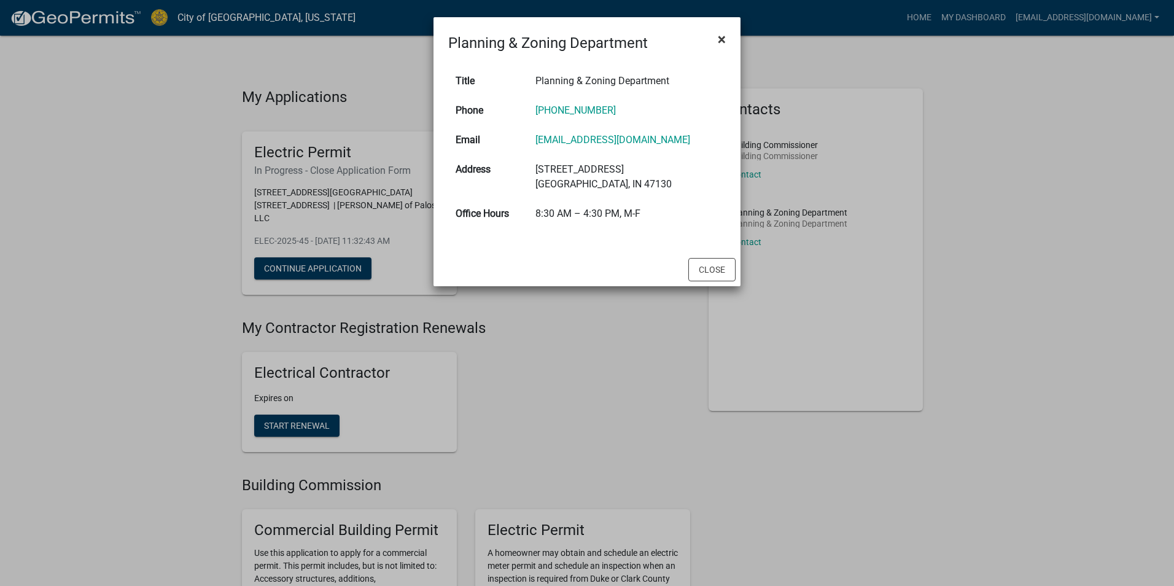
click at [725, 39] on span "×" at bounding box center [722, 39] width 8 height 17
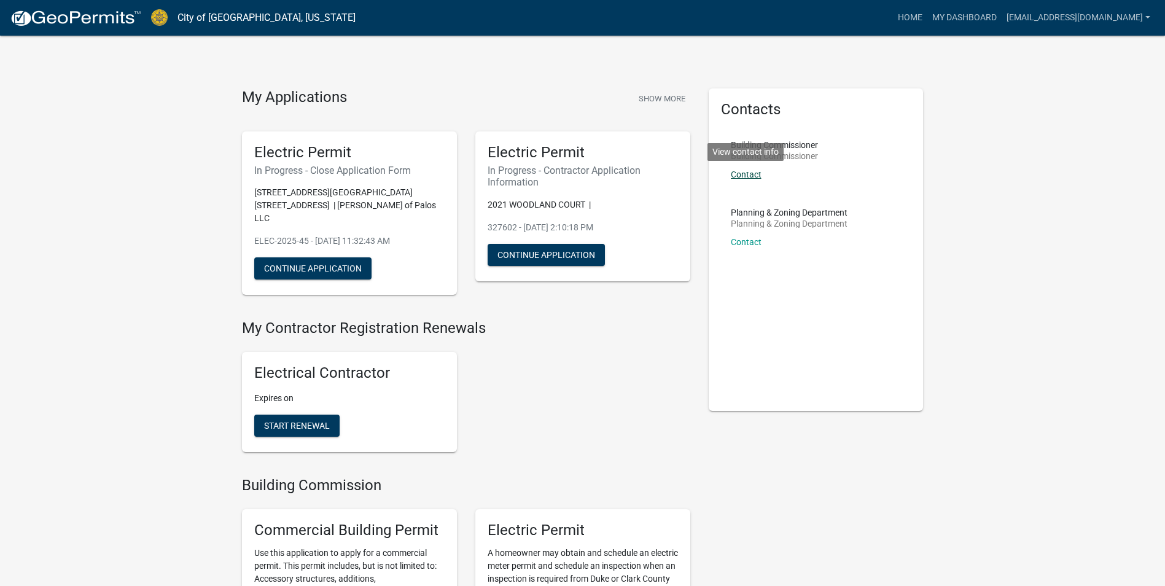
click at [752, 173] on link "Contact" at bounding box center [746, 175] width 31 height 10
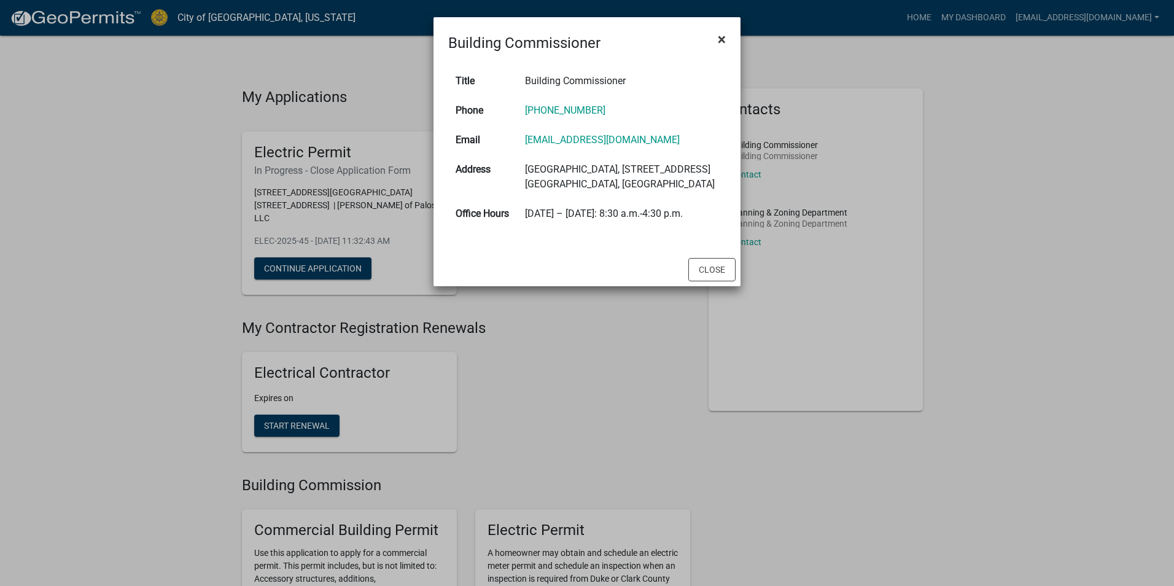
click at [724, 39] on span "×" at bounding box center [722, 39] width 8 height 17
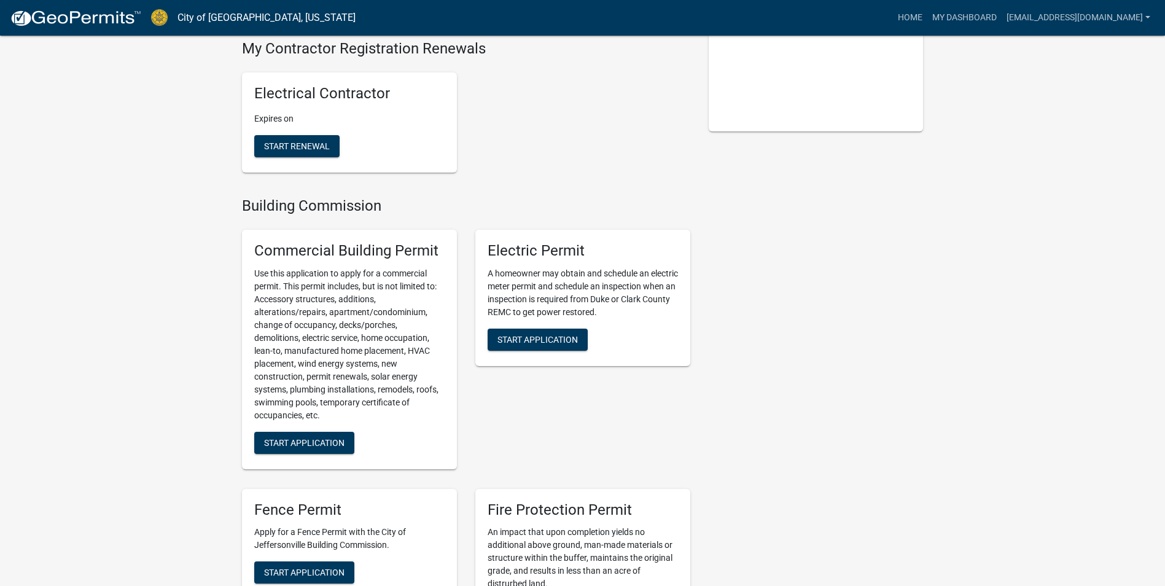
scroll to position [307, 0]
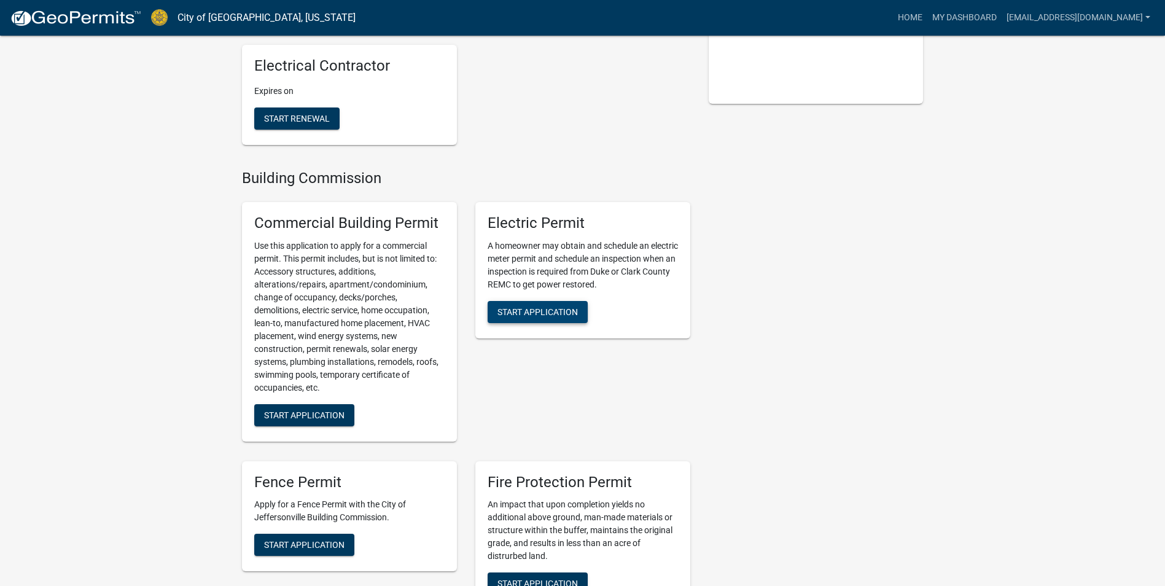
click at [532, 301] on button "Start Application" at bounding box center [538, 312] width 100 height 22
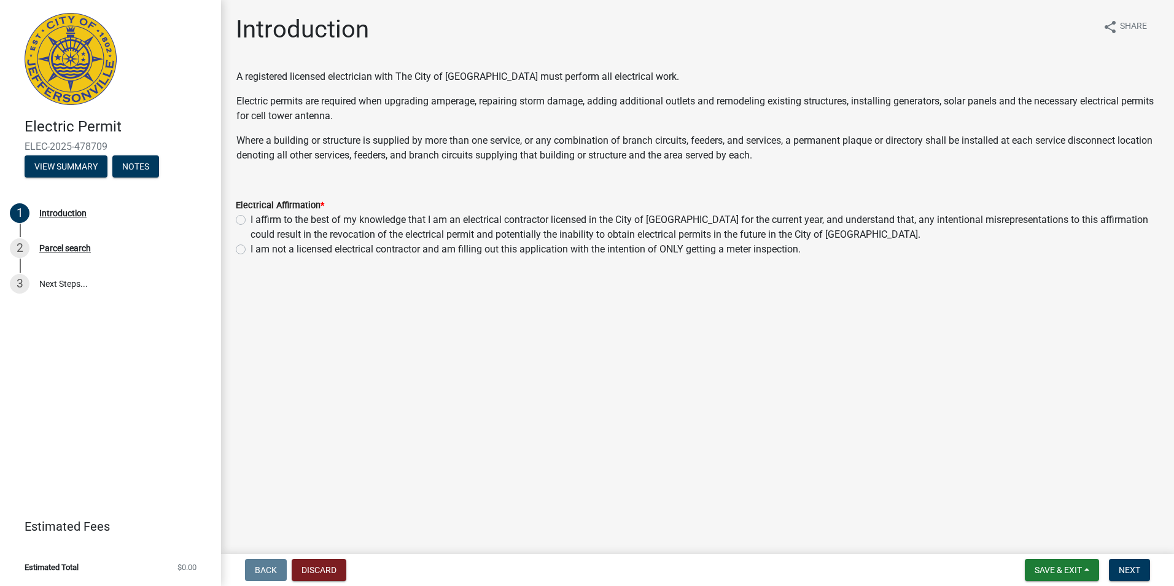
click at [426, 223] on label "I affirm to the best of my knowledge that I am an electrical contractor license…" at bounding box center [705, 227] width 909 height 29
click at [259, 220] on input "I affirm to the best of my knowledge that I am an electrical contractor license…" at bounding box center [255, 217] width 8 height 8
radio input "true"
click at [1141, 565] on span "Next" at bounding box center [1129, 570] width 21 height 10
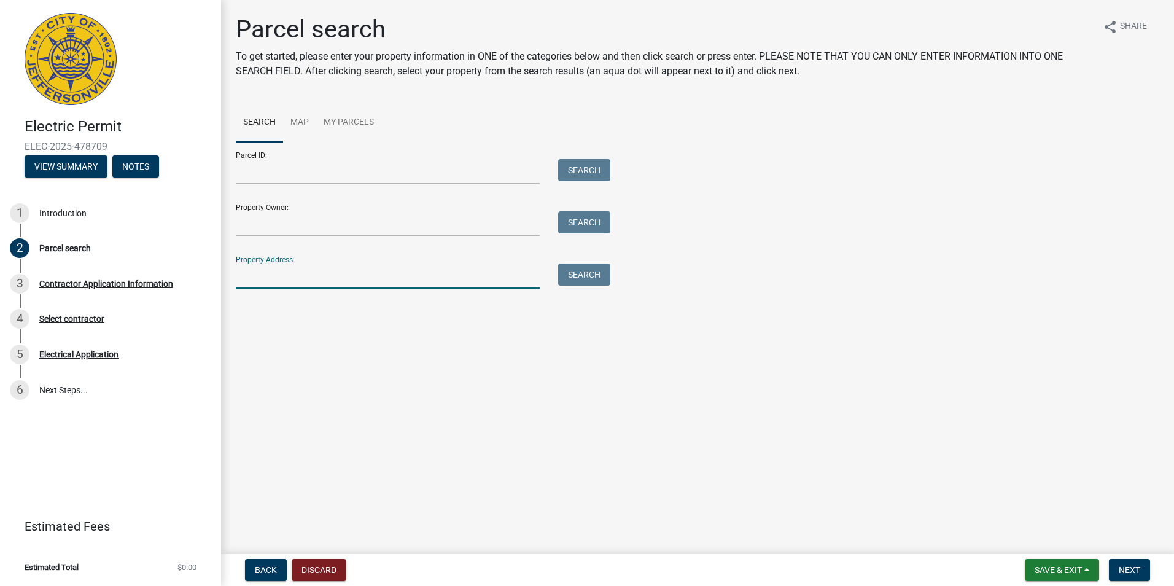
click at [313, 279] on input "Property Address:" at bounding box center [388, 275] width 304 height 25
type input "[STREET_ADDRESS]"
click at [584, 276] on button "Search" at bounding box center [584, 274] width 52 height 22
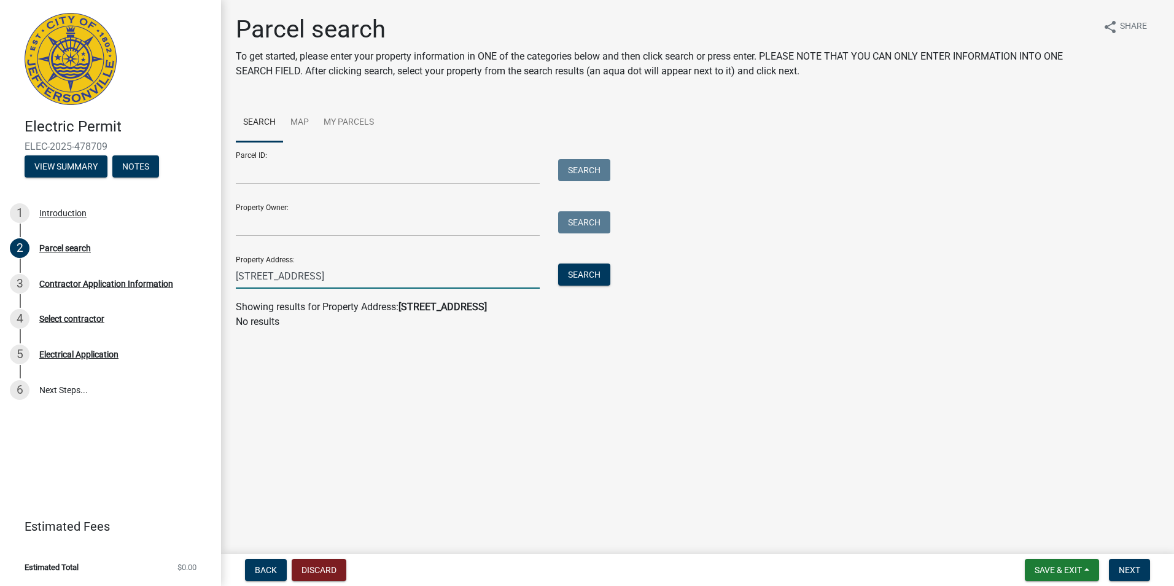
click at [478, 275] on input "[STREET_ADDRESS]" at bounding box center [388, 275] width 304 height 25
click at [478, 275] on input "[GEOGRAPHIC_DATA]" at bounding box center [388, 275] width 304 height 25
type input "[GEOGRAPHIC_DATA]"
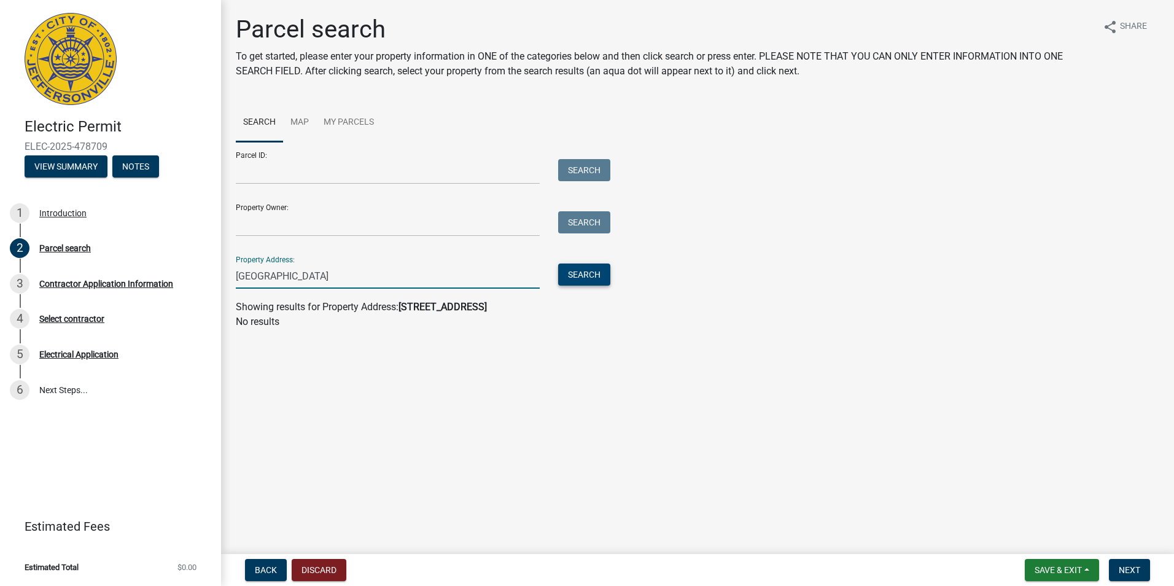
click at [590, 284] on button "Search" at bounding box center [584, 274] width 52 height 22
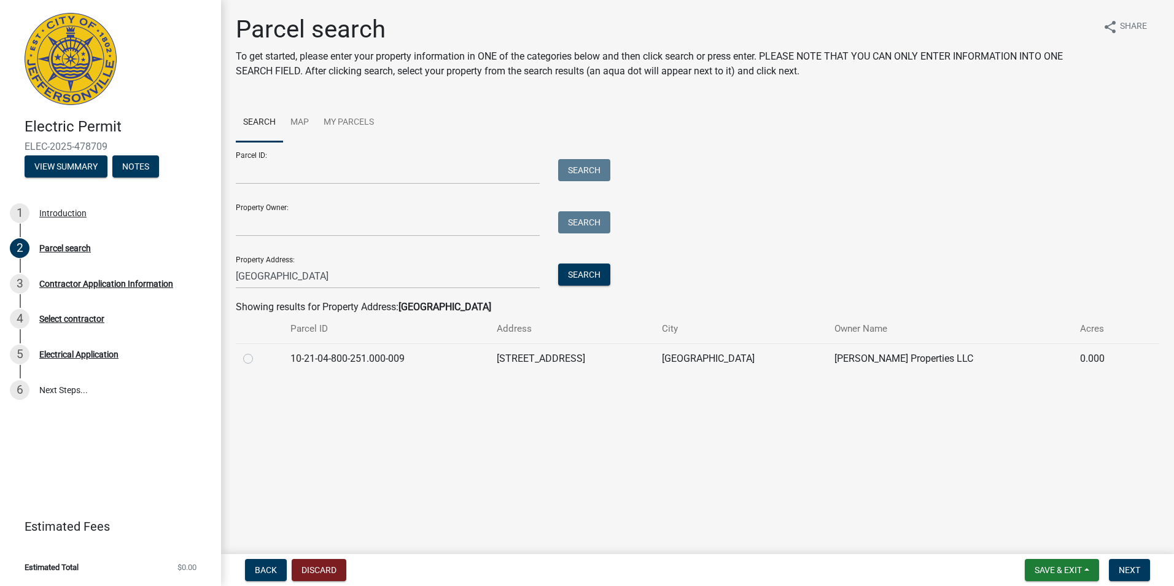
click at [258, 351] on label at bounding box center [258, 351] width 0 height 0
click at [258, 359] on input "radio" at bounding box center [262, 355] width 8 height 8
radio input "true"
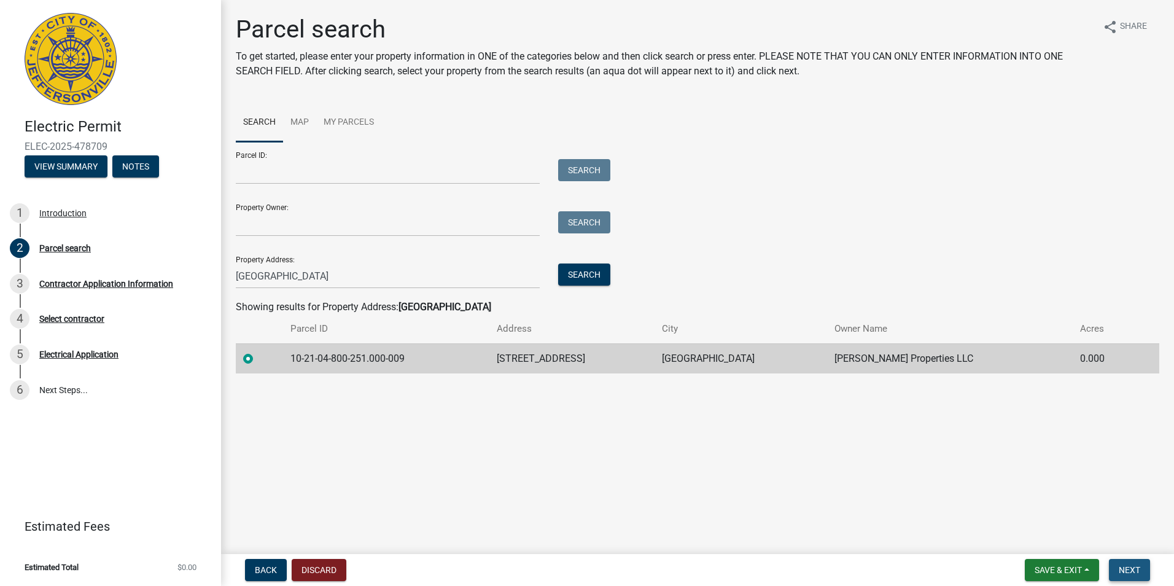
click at [1139, 569] on span "Next" at bounding box center [1129, 570] width 21 height 10
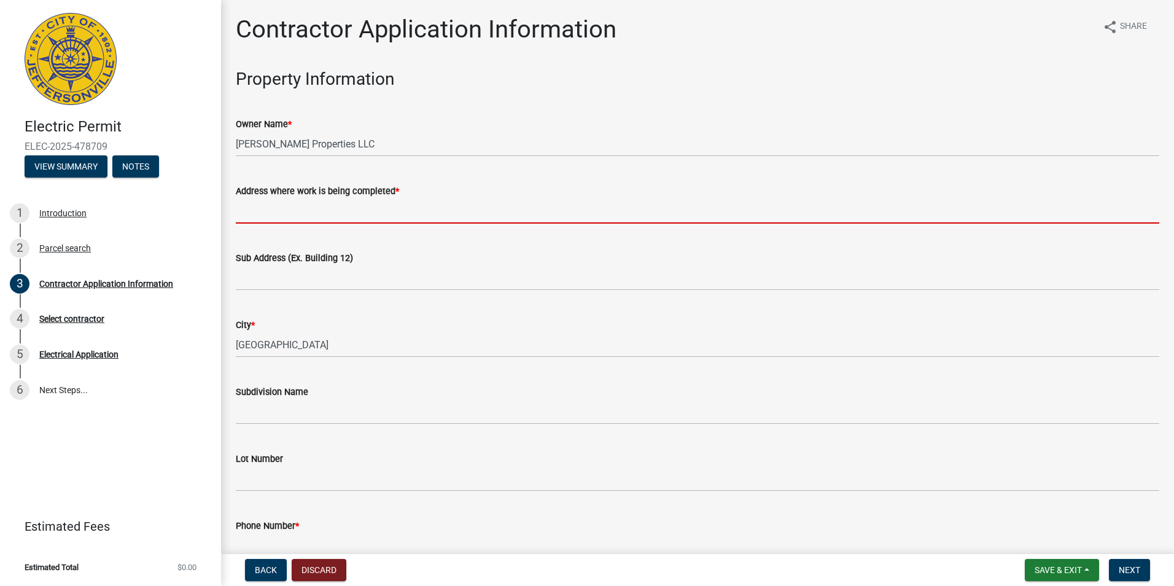
click at [522, 212] on input "Address where work is being completed *" at bounding box center [698, 210] width 924 height 25
type input "[STREET_ADDRESS]"
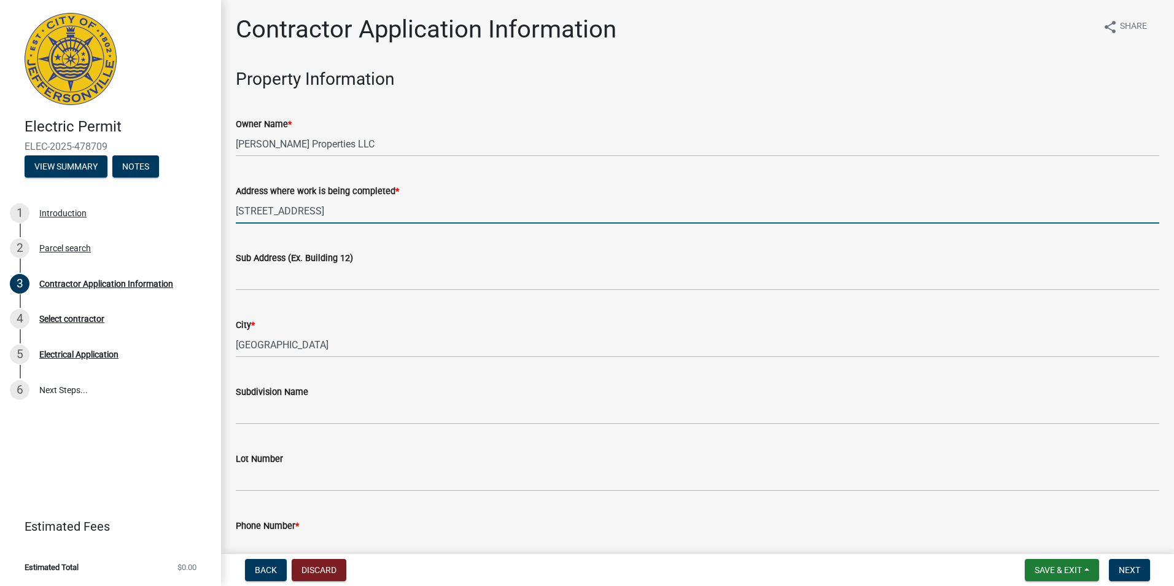
type input "5028999553"
type input "200"
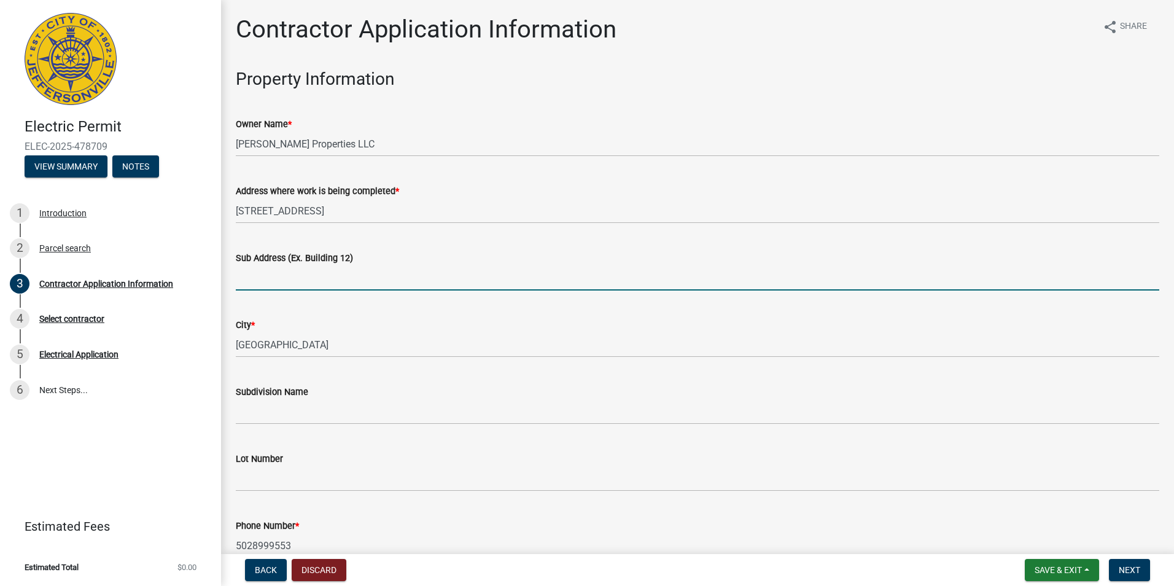
click at [528, 269] on input "Sub Address (Ex. Building 12)" at bounding box center [698, 277] width 924 height 25
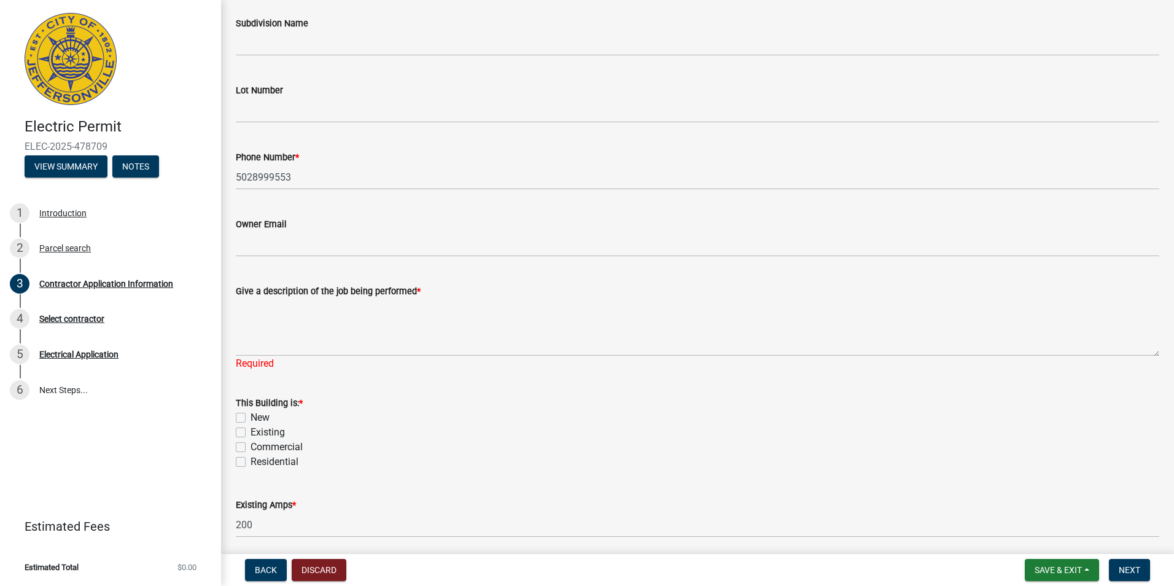
scroll to position [430, 0]
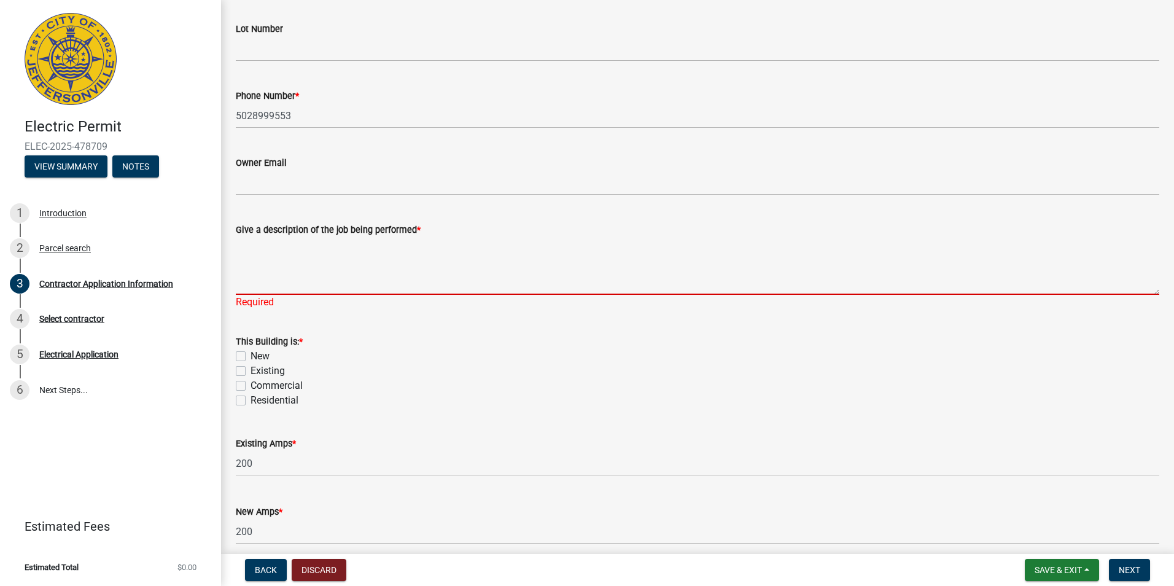
click at [461, 269] on textarea "Give a description of the job being performed *" at bounding box center [698, 266] width 924 height 58
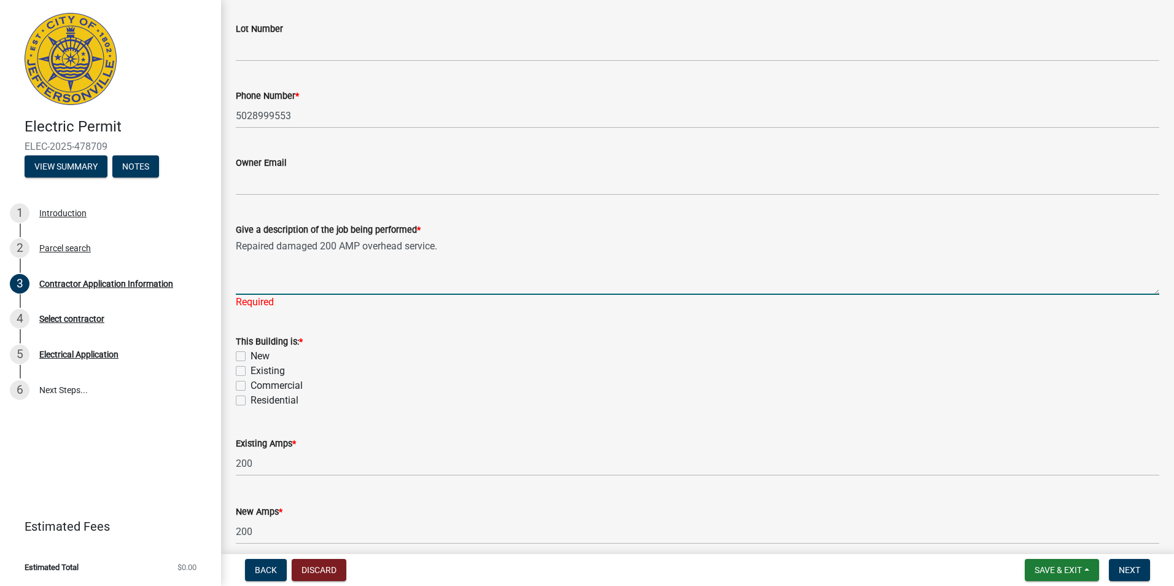
type textarea "Repaired damaged 200 AMP overhead service."
click at [238, 367] on div "This Building is: * New Existing Commercial Residential" at bounding box center [698, 371] width 924 height 74
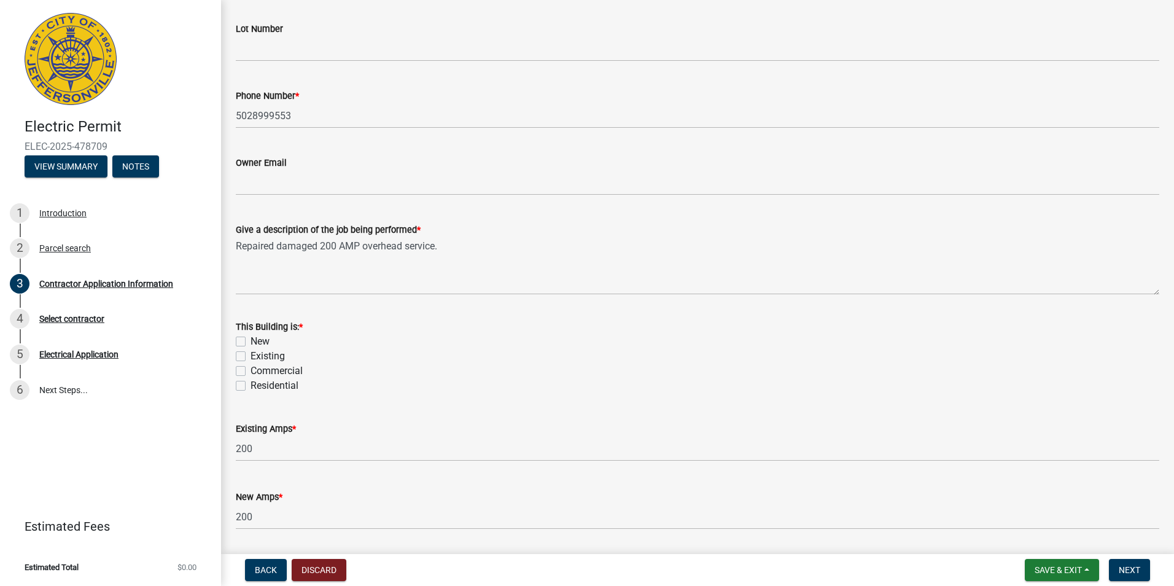
click at [251, 357] on label "Existing" at bounding box center [268, 356] width 34 height 15
click at [251, 357] on input "Existing" at bounding box center [255, 353] width 8 height 8
checkbox input "true"
checkbox input "false"
checkbox input "true"
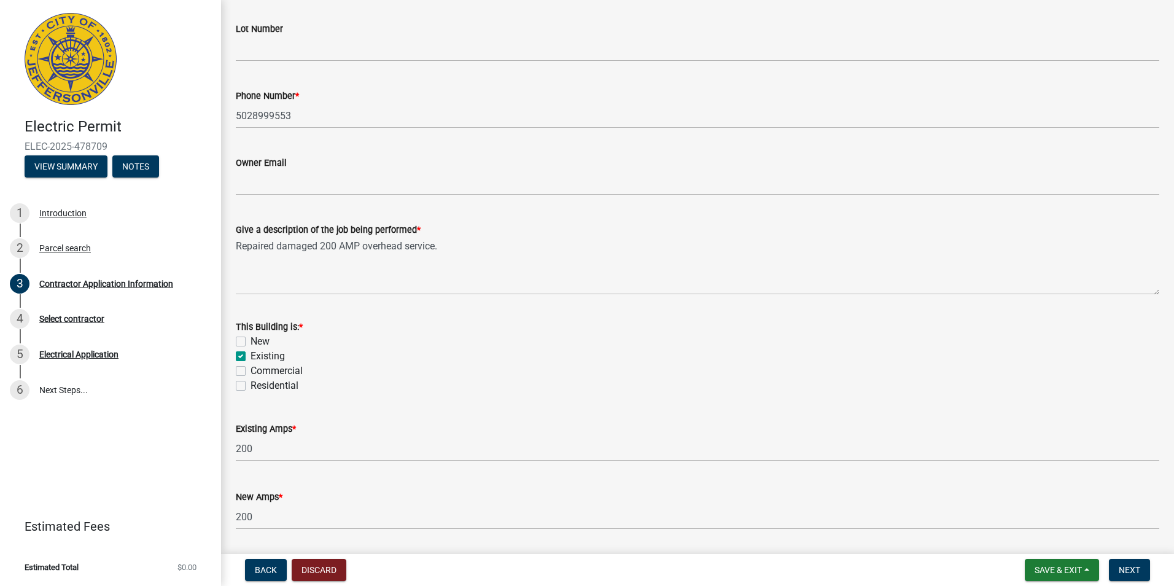
checkbox input "false"
click at [251, 371] on label "Commercial" at bounding box center [277, 371] width 52 height 15
click at [251, 371] on input "Commercial" at bounding box center [255, 368] width 8 height 8
checkbox input "true"
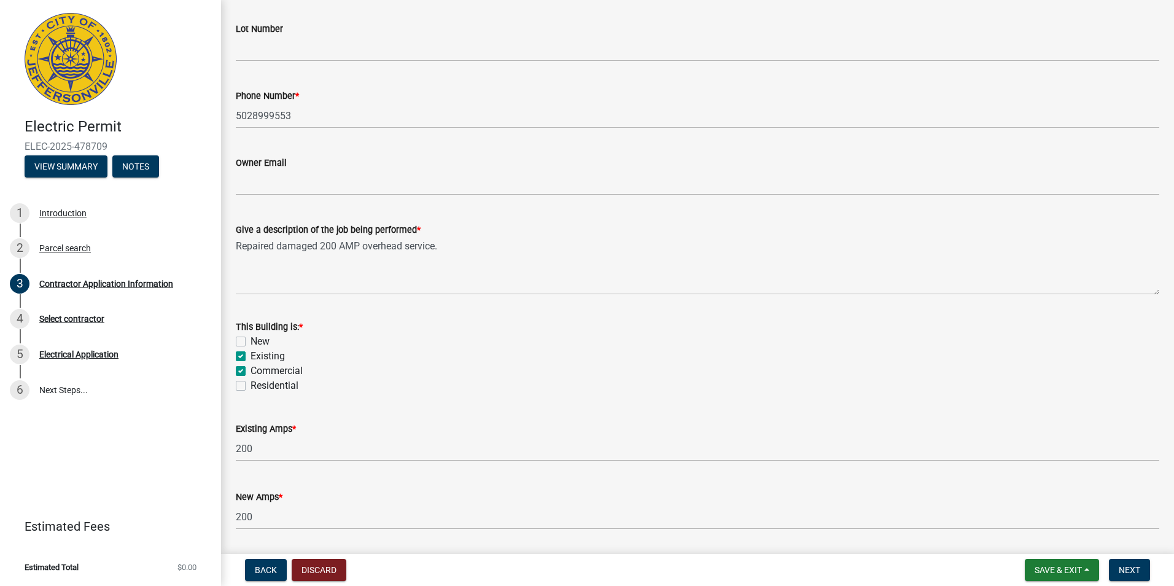
checkbox input "false"
checkbox input "true"
checkbox input "false"
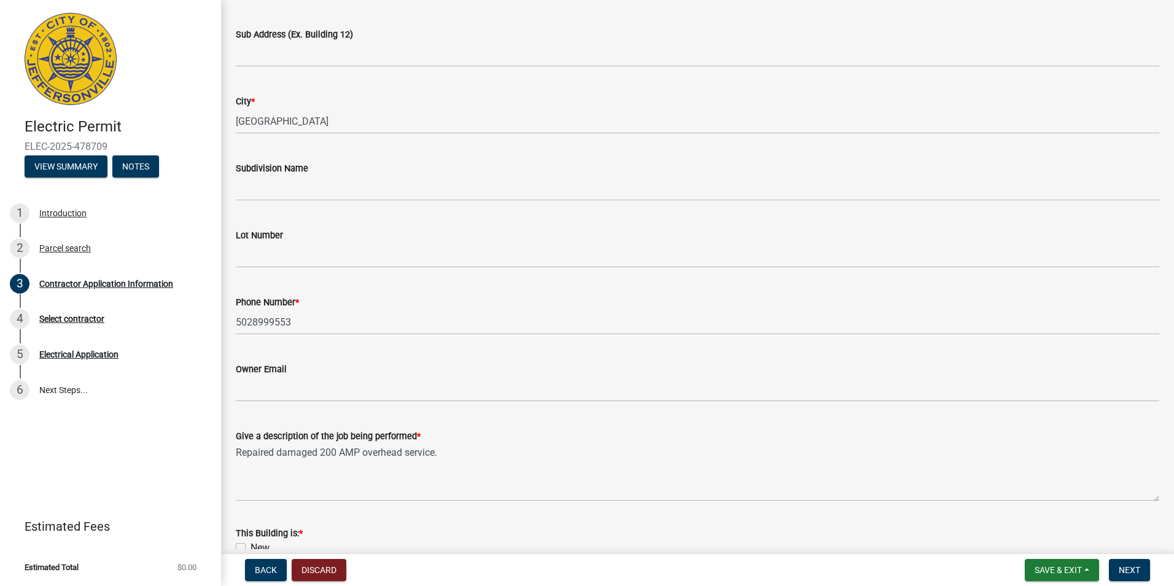
scroll to position [469, 0]
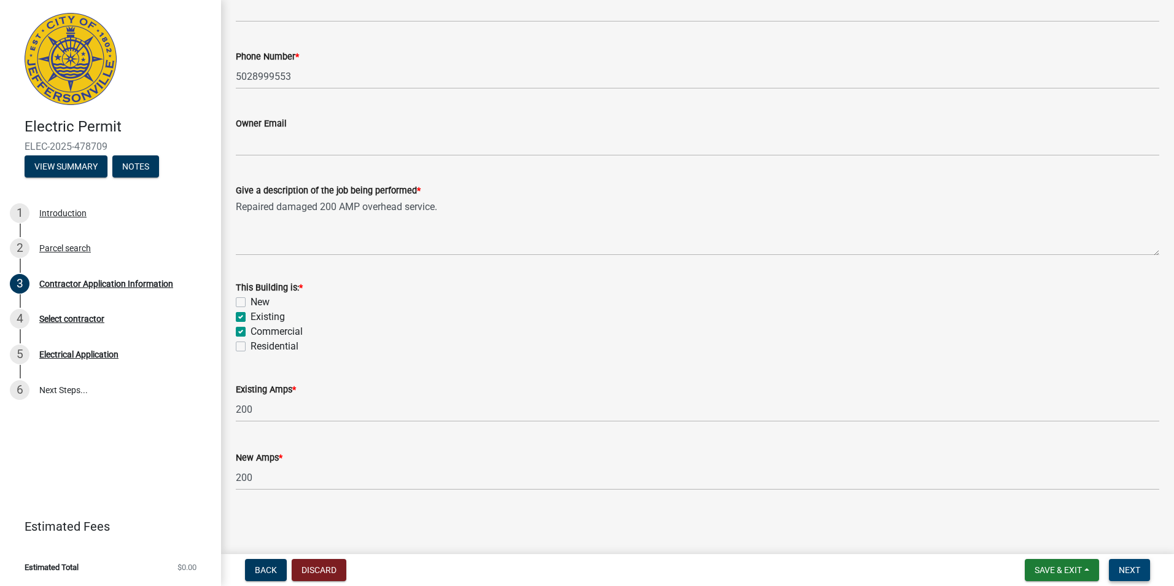
click at [1139, 573] on span "Next" at bounding box center [1129, 570] width 21 height 10
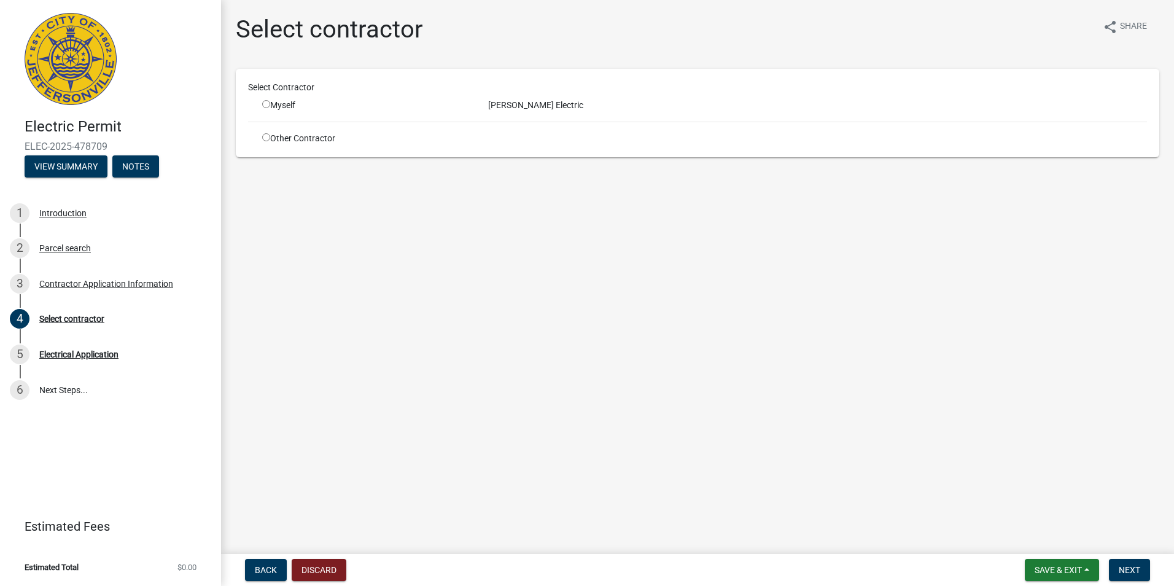
click at [267, 103] on input "radio" at bounding box center [266, 104] width 8 height 8
radio input "true"
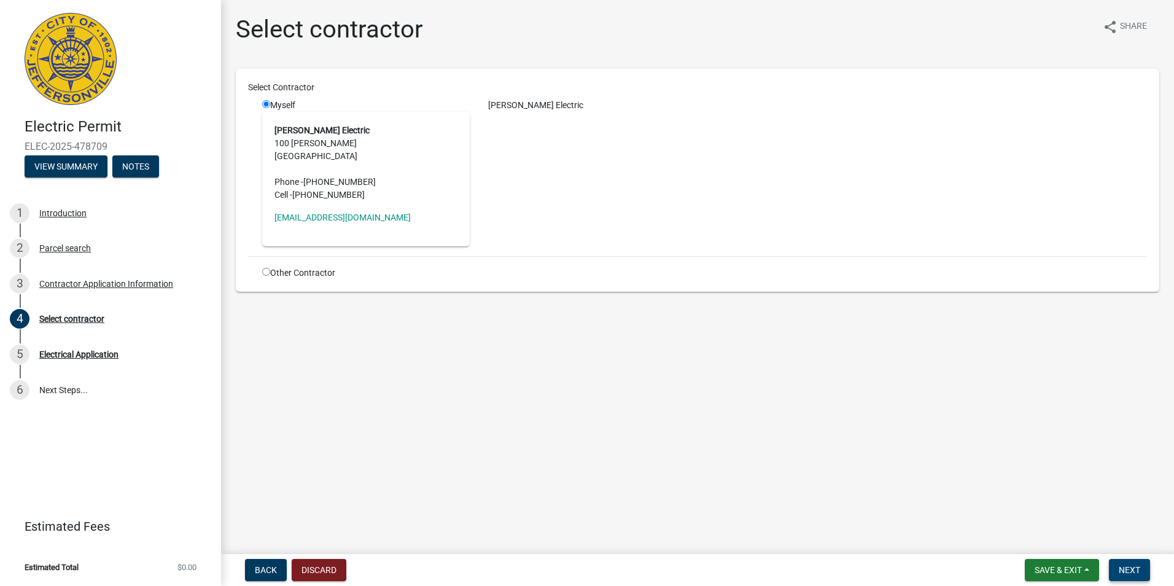
click at [1143, 565] on button "Next" at bounding box center [1129, 570] width 41 height 22
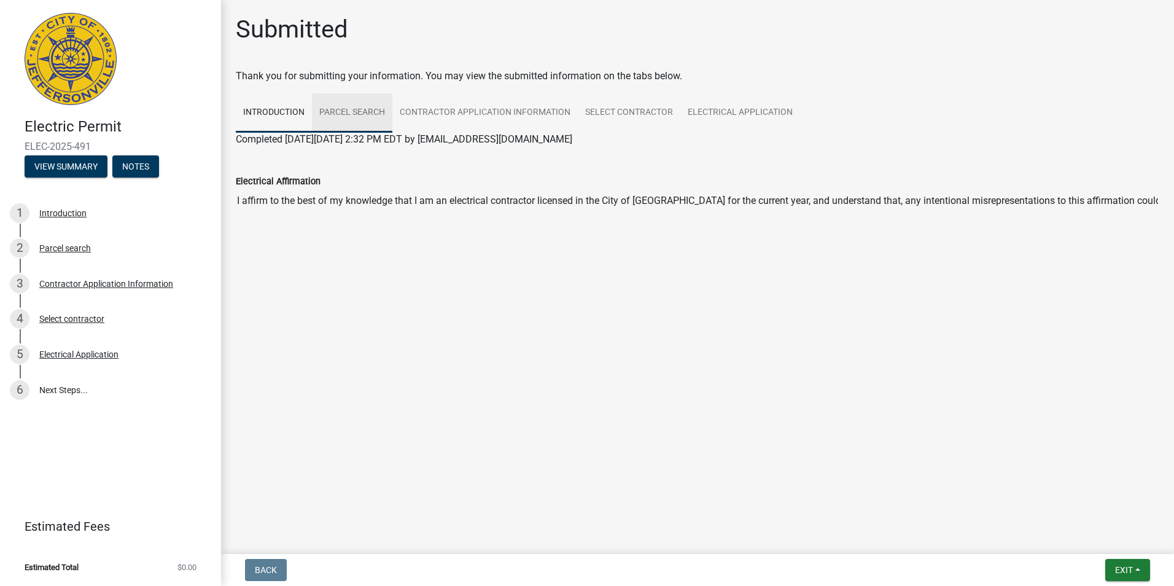
click at [357, 117] on link "Parcel search" at bounding box center [352, 112] width 80 height 39
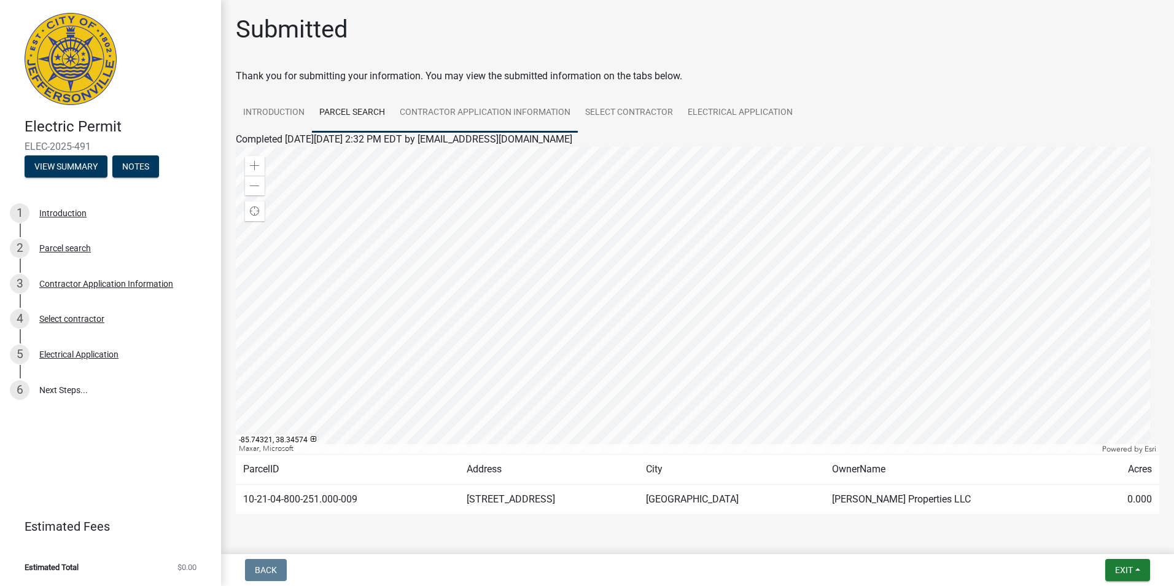
click at [445, 118] on link "Contractor Application Information" at bounding box center [484, 112] width 185 height 39
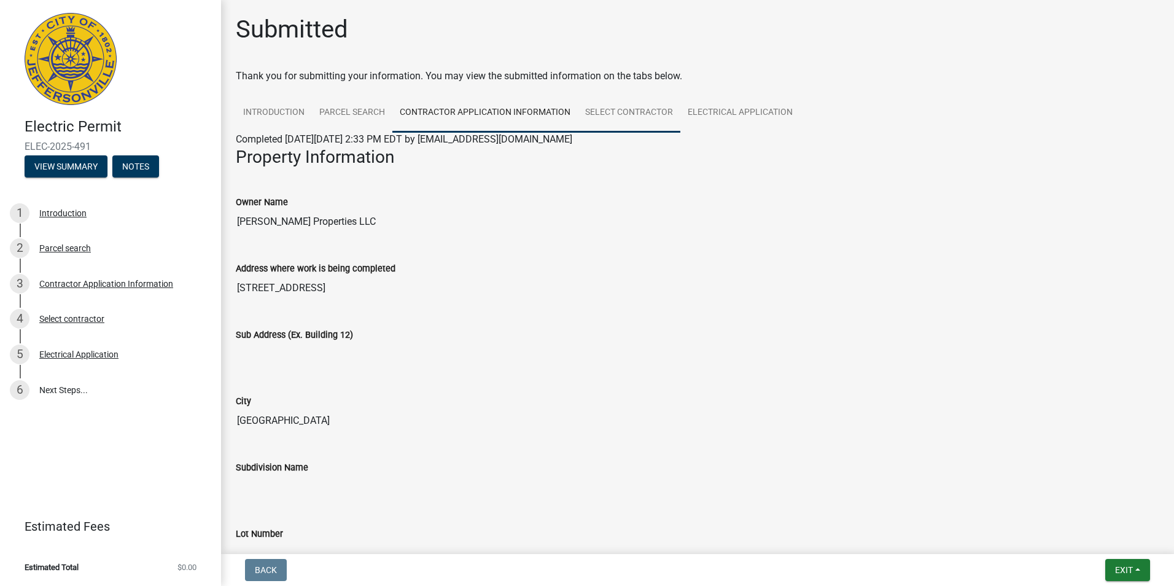
click at [652, 111] on link "Select contractor" at bounding box center [629, 112] width 103 height 39
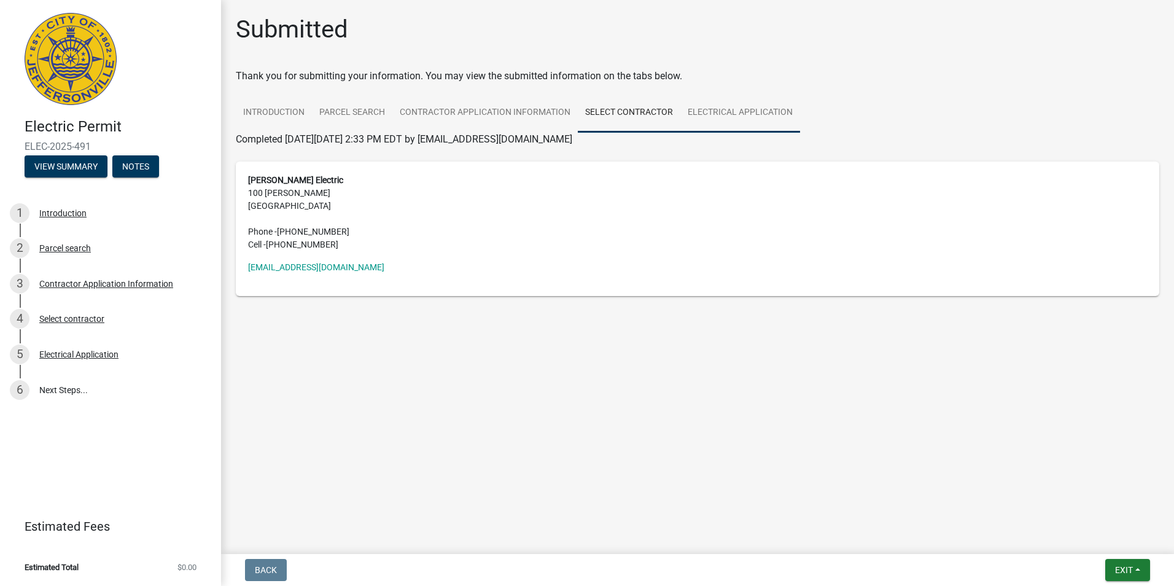
click at [797, 128] on link "Electrical Application" at bounding box center [741, 112] width 120 height 39
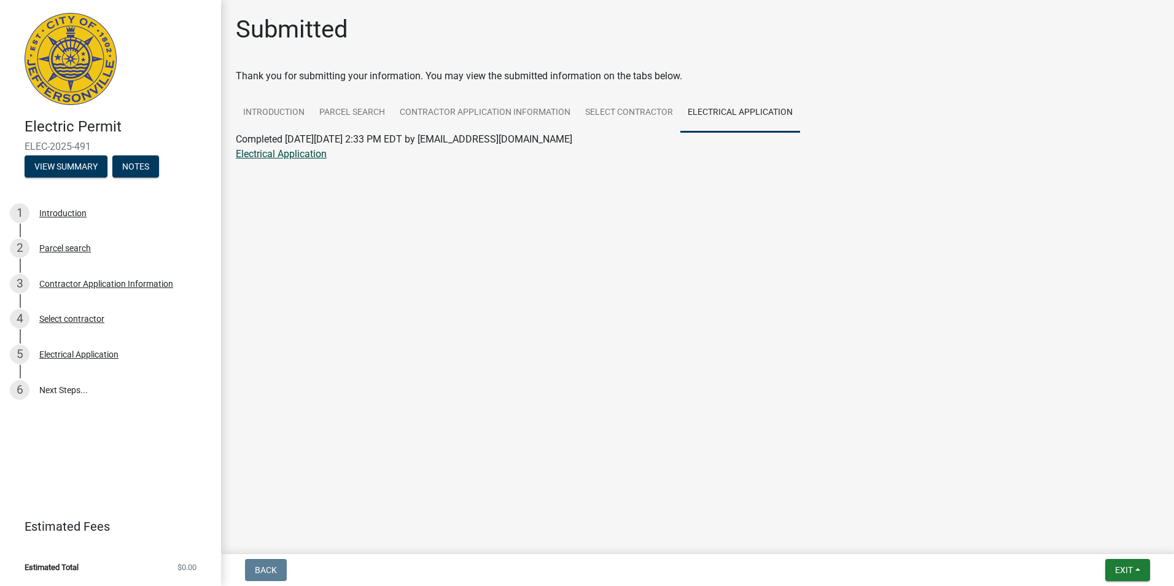
click at [310, 157] on link "Electrical Application" at bounding box center [281, 154] width 91 height 12
click at [1120, 560] on button "Exit" at bounding box center [1128, 570] width 45 height 22
click at [1114, 536] on button "Save & Exit" at bounding box center [1101, 537] width 98 height 29
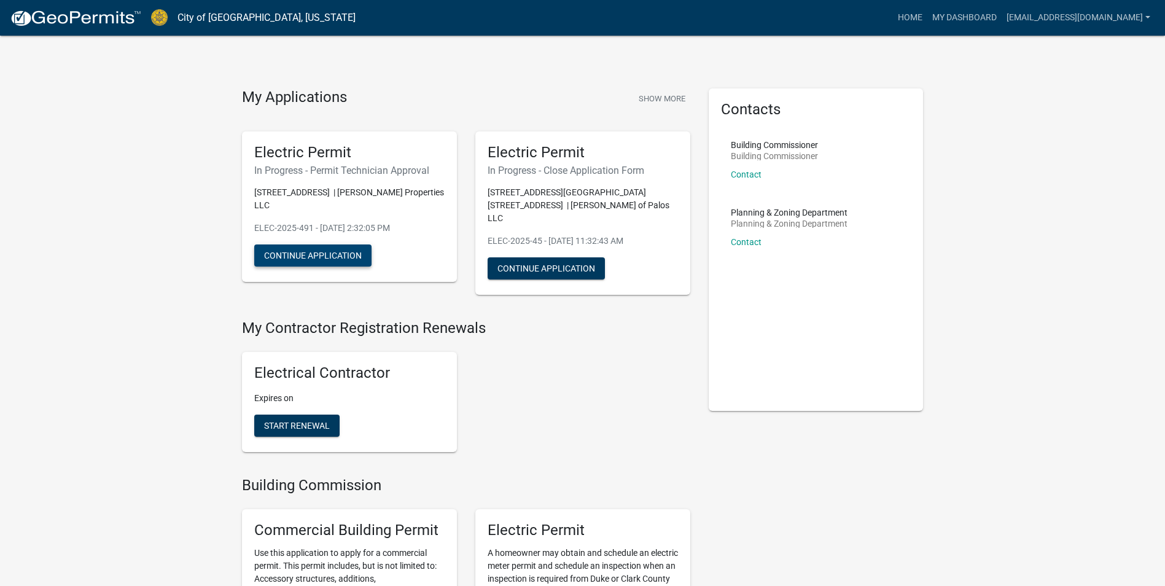
click at [322, 244] on button "Continue Application" at bounding box center [312, 255] width 117 height 22
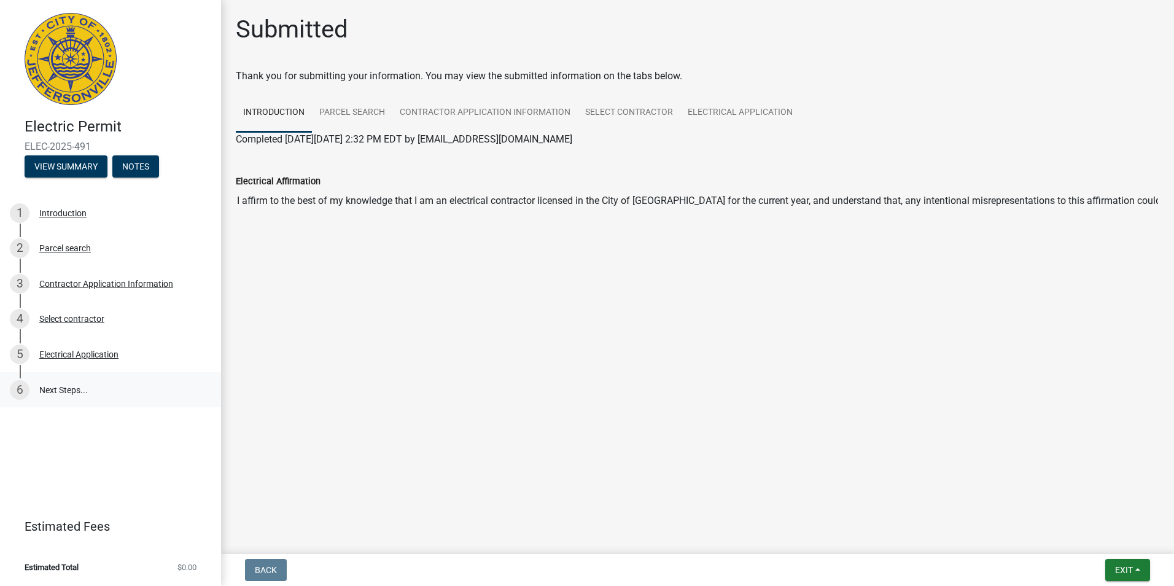
click at [74, 392] on link "6 Next Steps..." at bounding box center [110, 390] width 221 height 36
click at [1126, 572] on span "Exit" at bounding box center [1124, 570] width 18 height 10
click at [1106, 541] on button "Save & Exit" at bounding box center [1101, 537] width 98 height 29
